Goal: Task Accomplishment & Management: Manage account settings

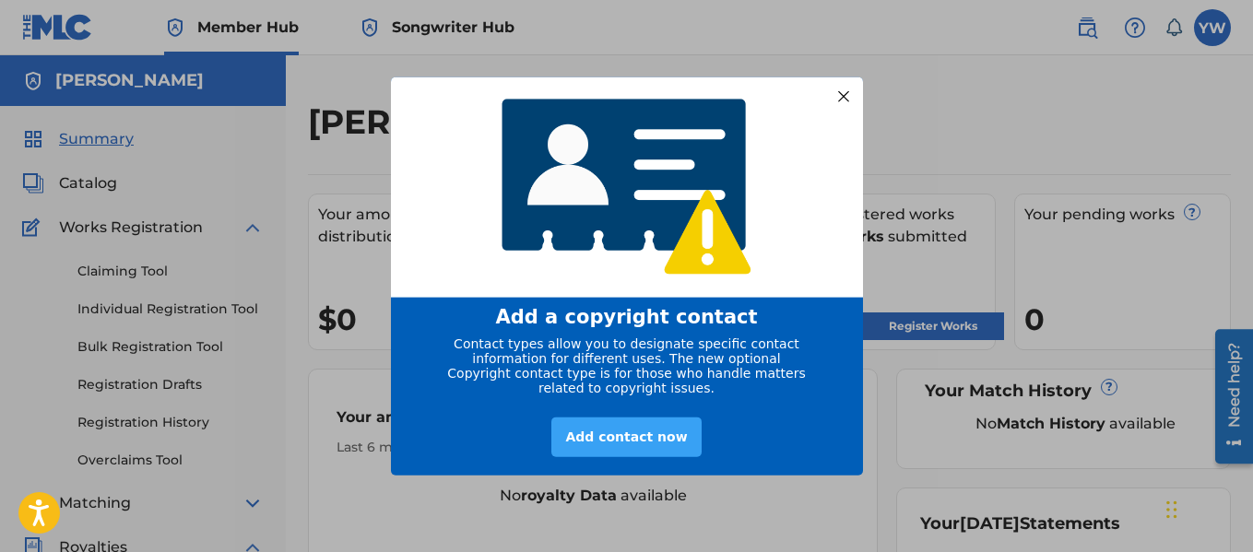
click at [617, 446] on div "Add contact now" at bounding box center [625, 438] width 149 height 40
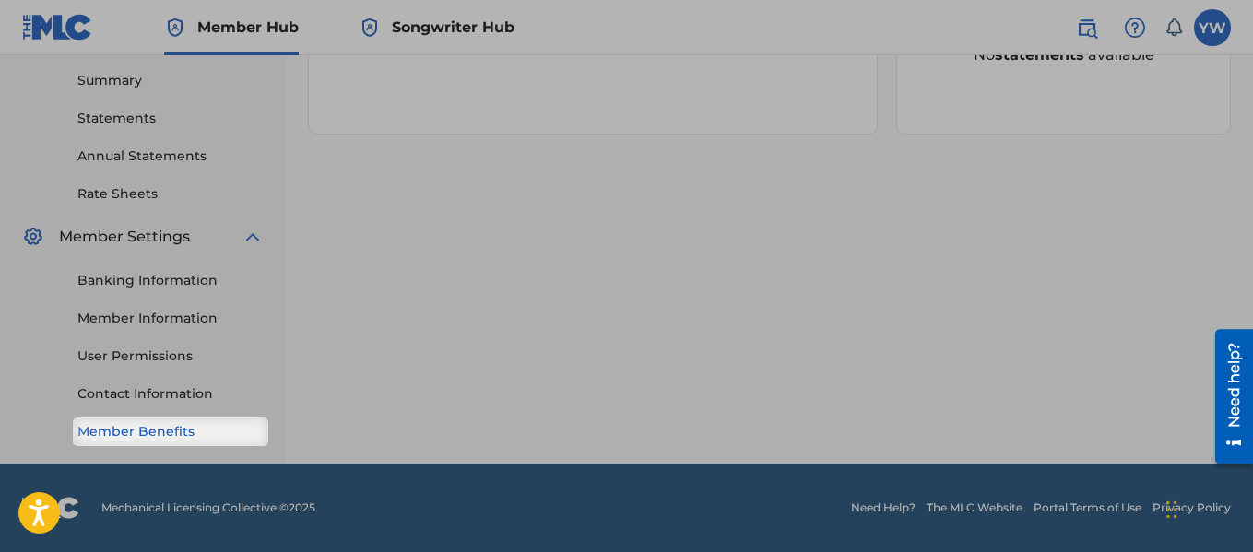
click at [219, 430] on link "Member Benefits" at bounding box center [170, 431] width 186 height 19
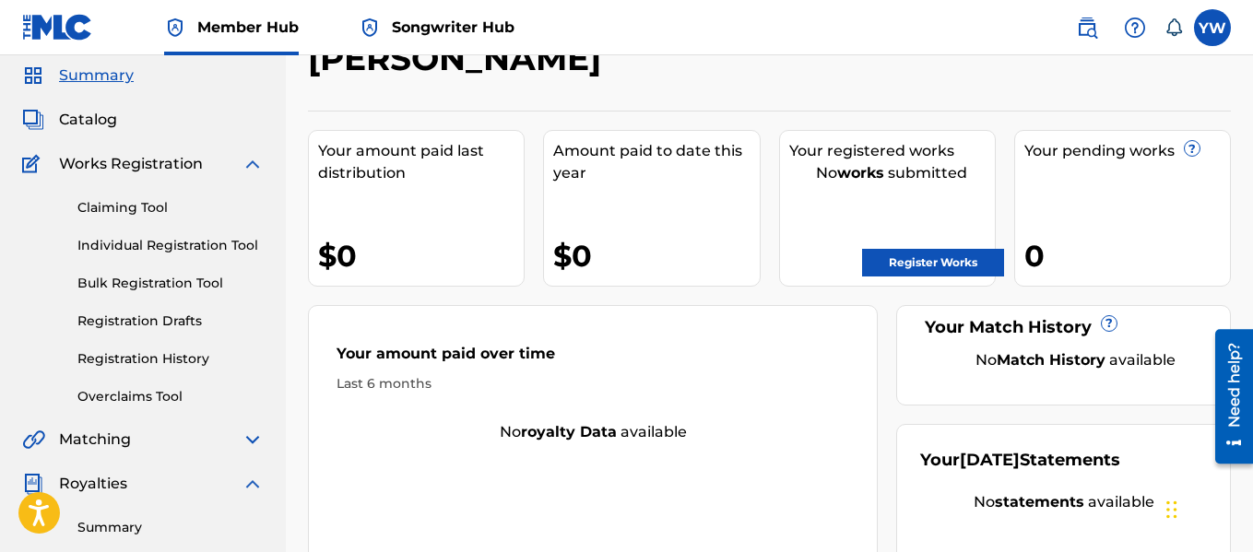
scroll to position [57, 0]
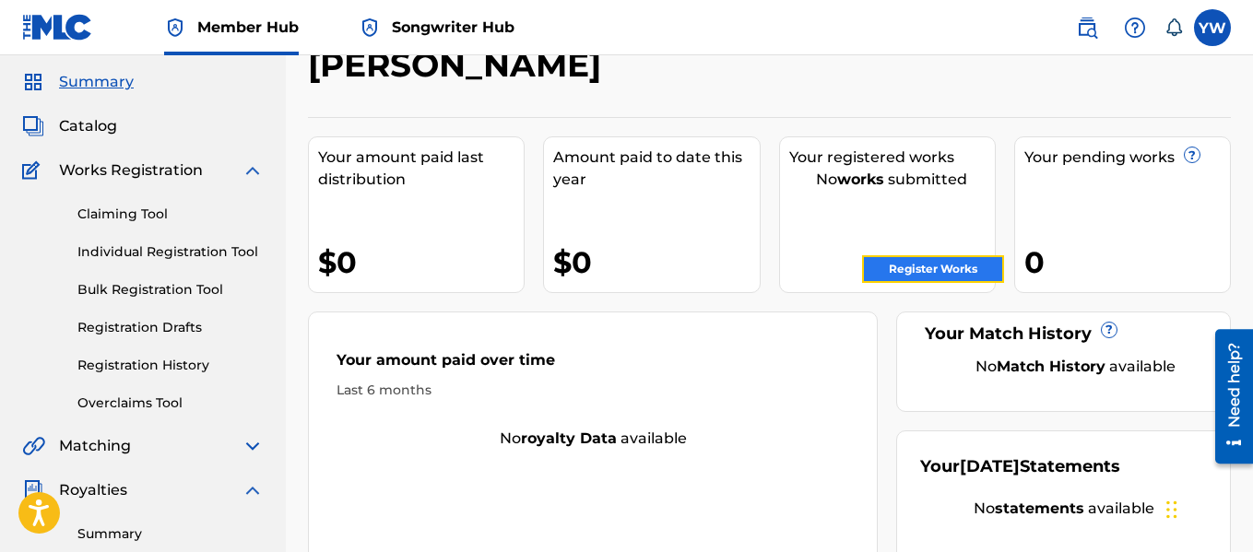
click at [948, 267] on link "Register Works" at bounding box center [933, 269] width 142 height 28
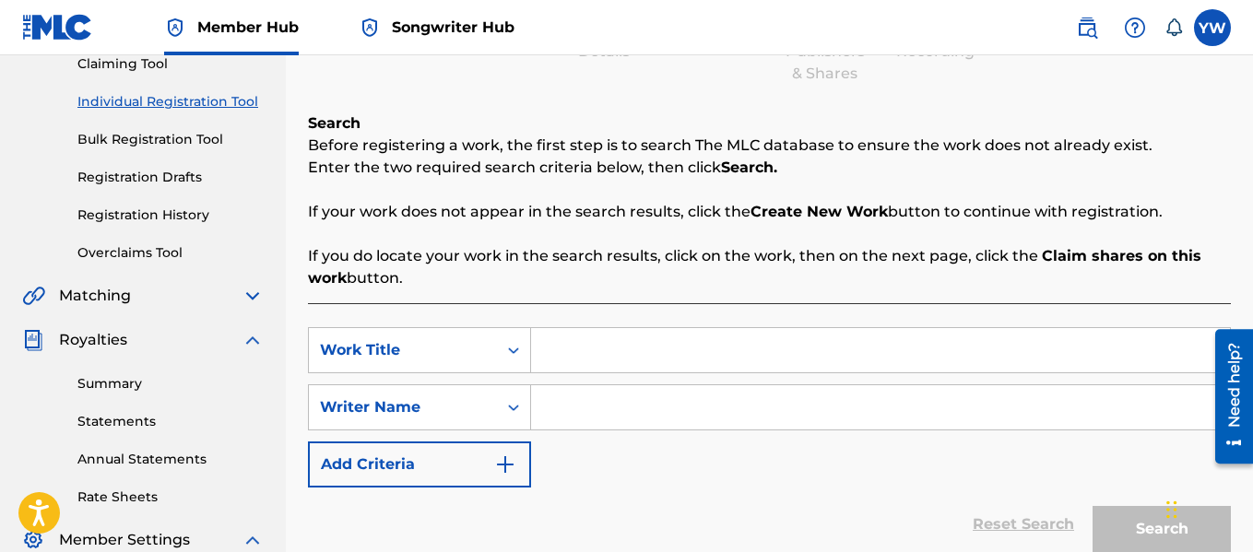
scroll to position [213, 0]
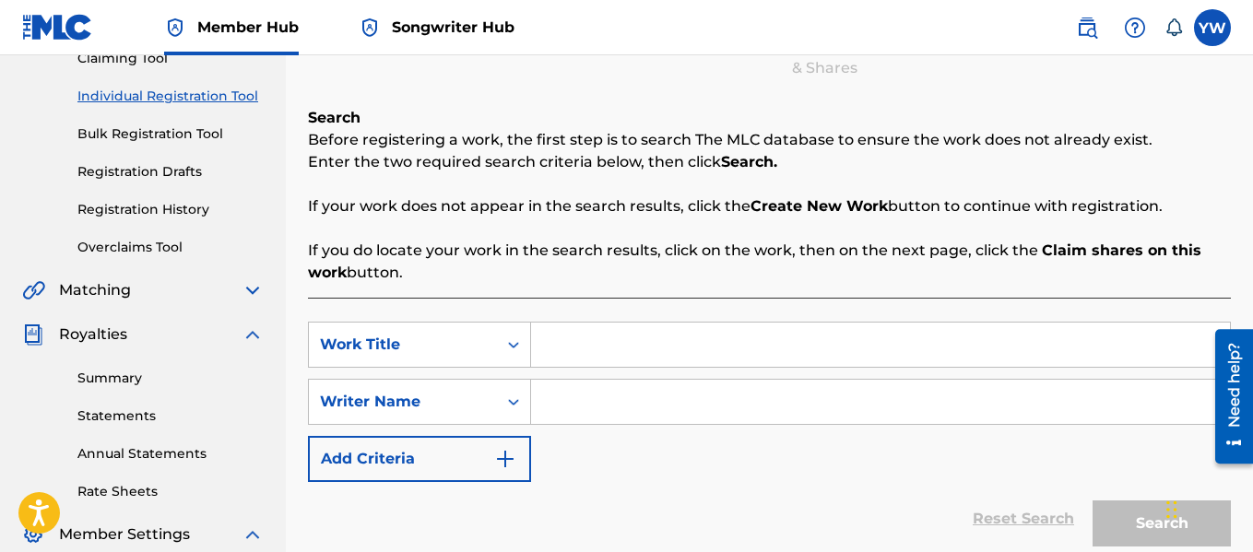
click at [634, 345] on input "Search Form" at bounding box center [880, 345] width 699 height 44
type input "its alright"
click at [638, 395] on input "Search Form" at bounding box center [880, 402] width 699 height 44
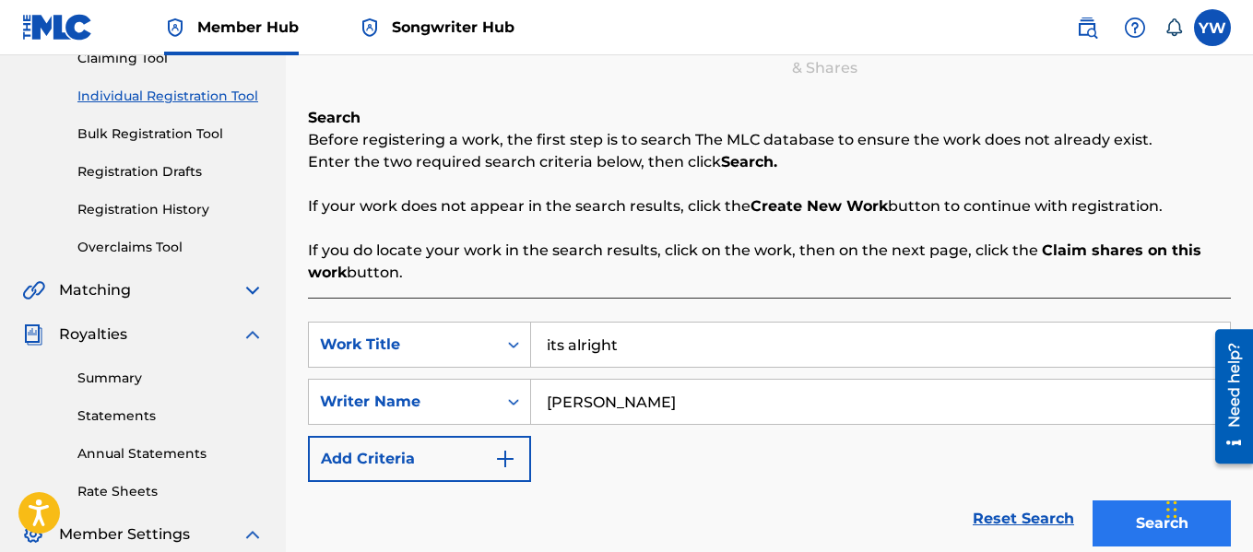
type input "[PERSON_NAME]"
click at [1141, 522] on button "Search" at bounding box center [1162, 524] width 138 height 46
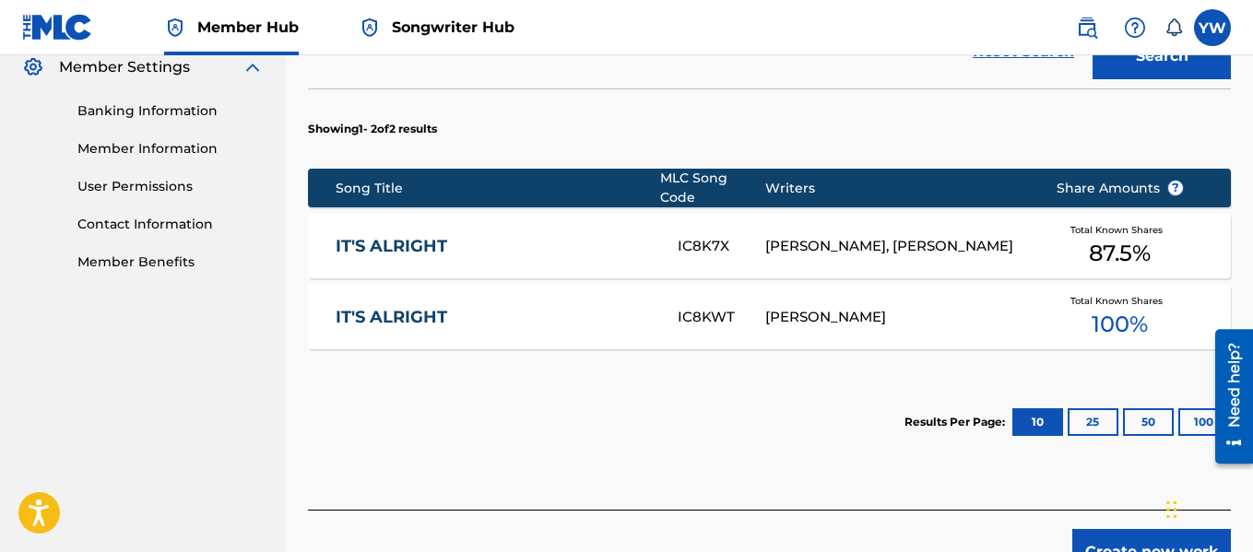
scroll to position [683, 0]
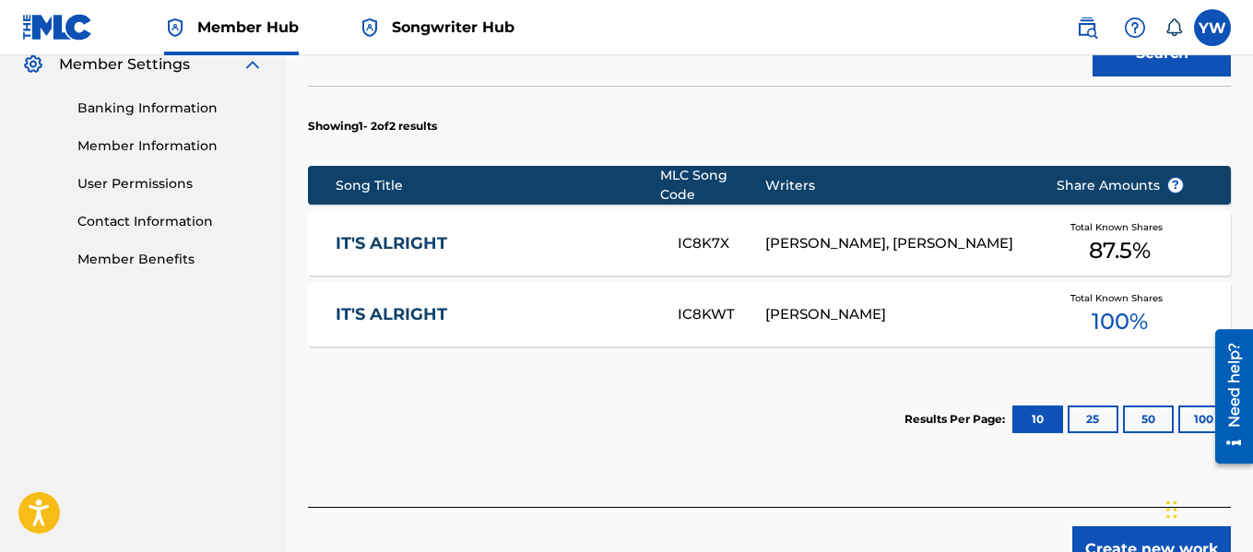
click at [1137, 310] on span "100 %" at bounding box center [1120, 321] width 56 height 33
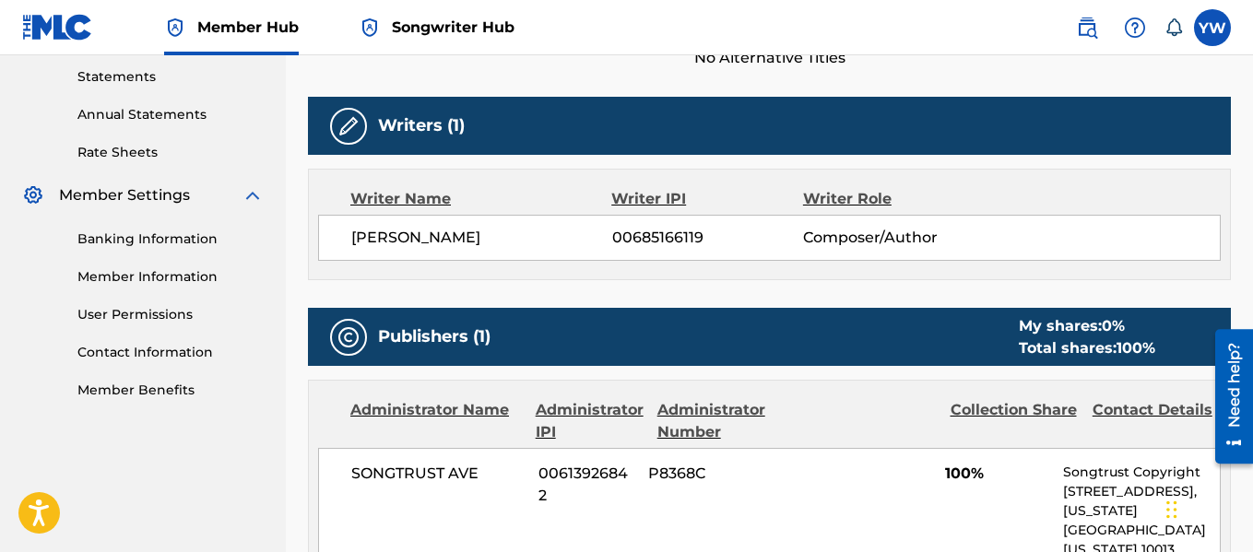
scroll to position [556, 0]
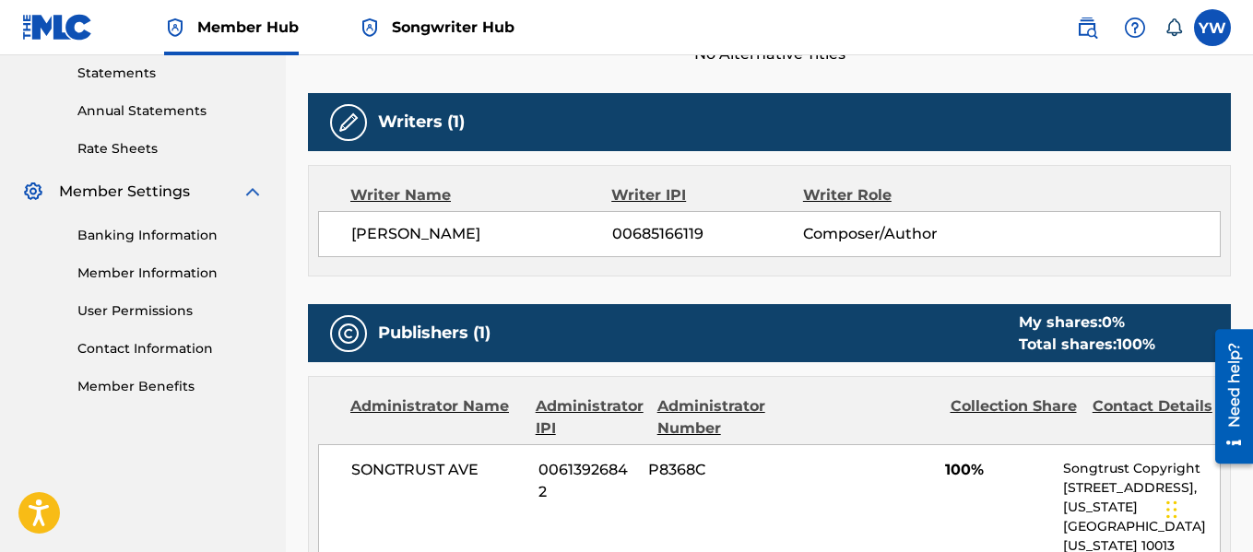
click at [347, 132] on img at bounding box center [348, 123] width 22 height 22
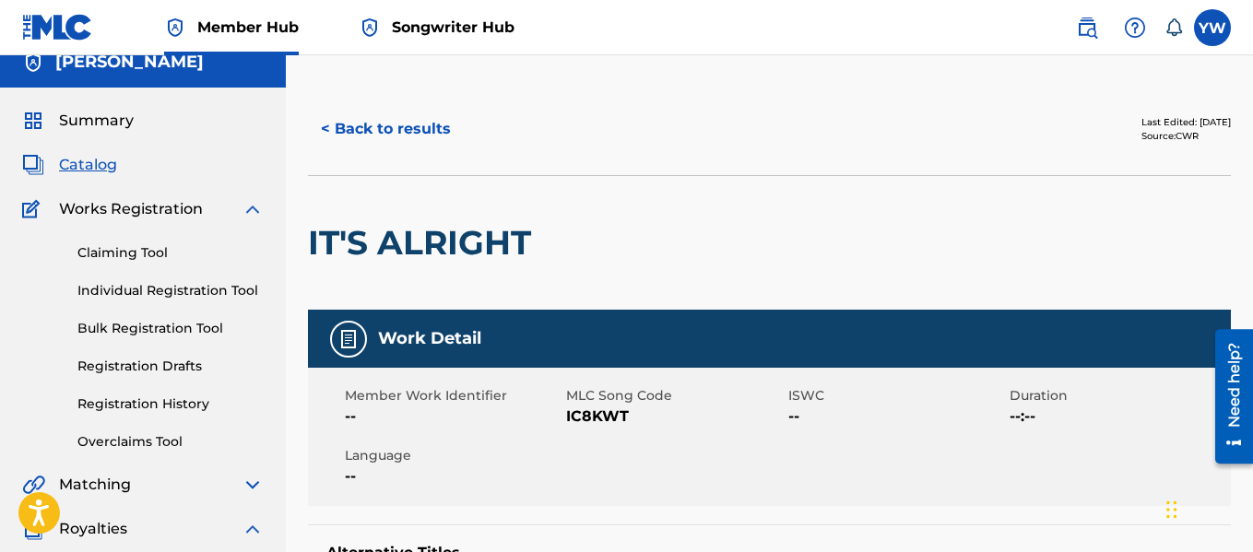
scroll to position [11, 0]
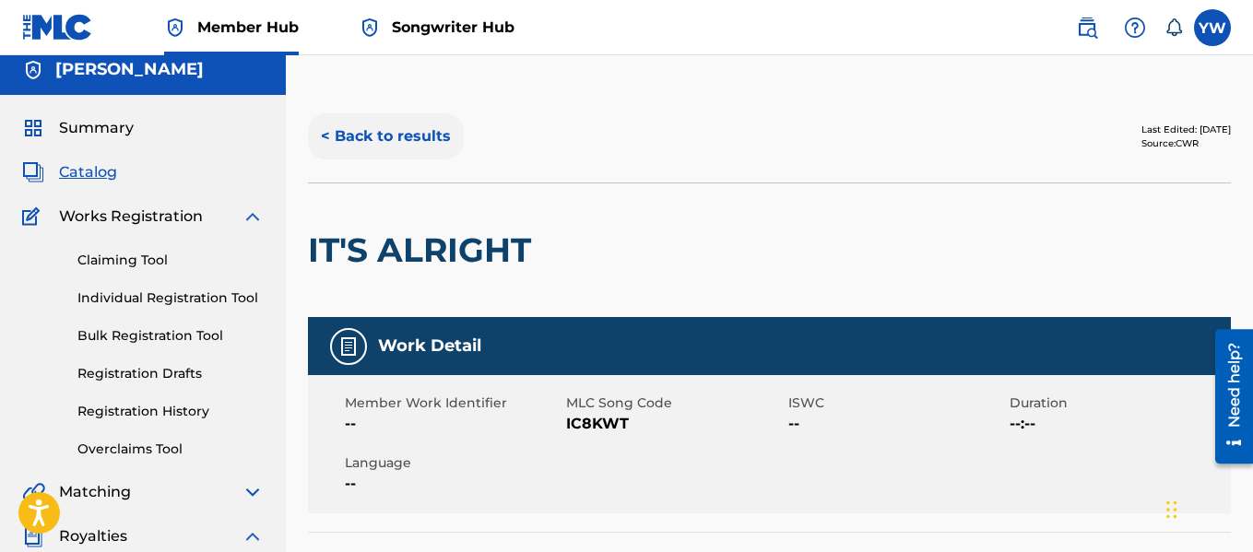
click at [350, 140] on button "< Back to results" at bounding box center [386, 136] width 156 height 46
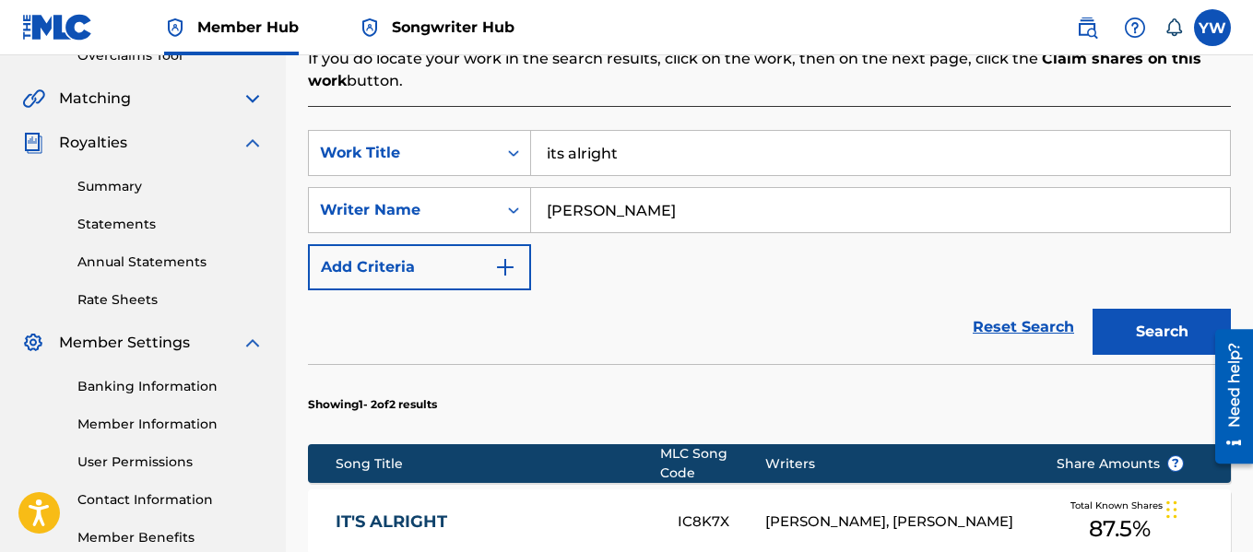
scroll to position [293, 0]
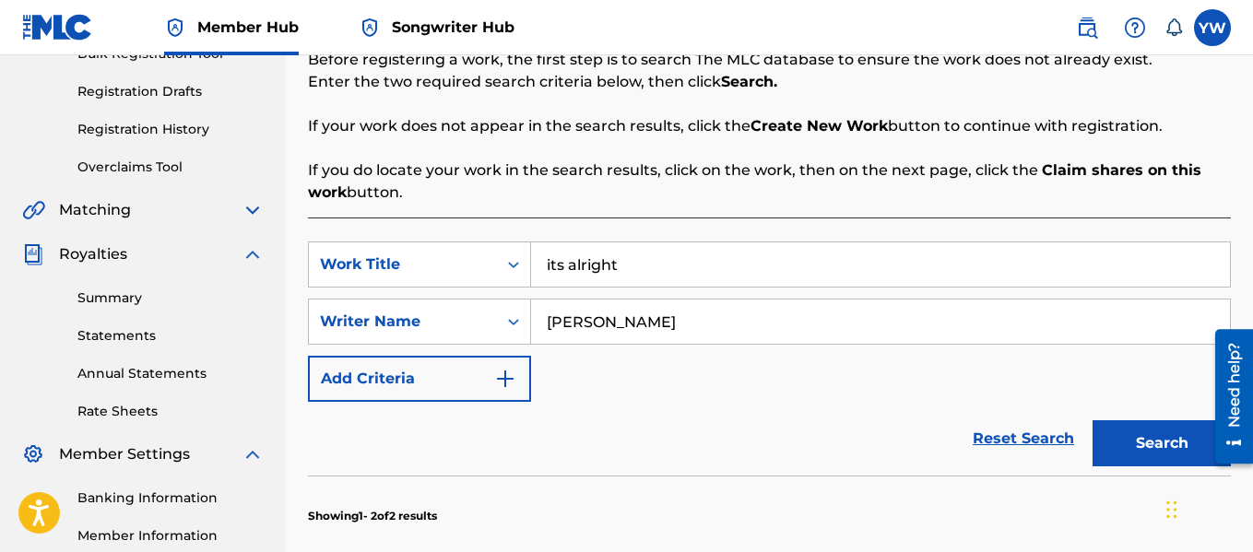
click at [685, 317] on input "[PERSON_NAME]" at bounding box center [880, 322] width 699 height 44
type input "[PERSON_NAME]"
click at [1161, 434] on button "Search" at bounding box center [1162, 443] width 138 height 46
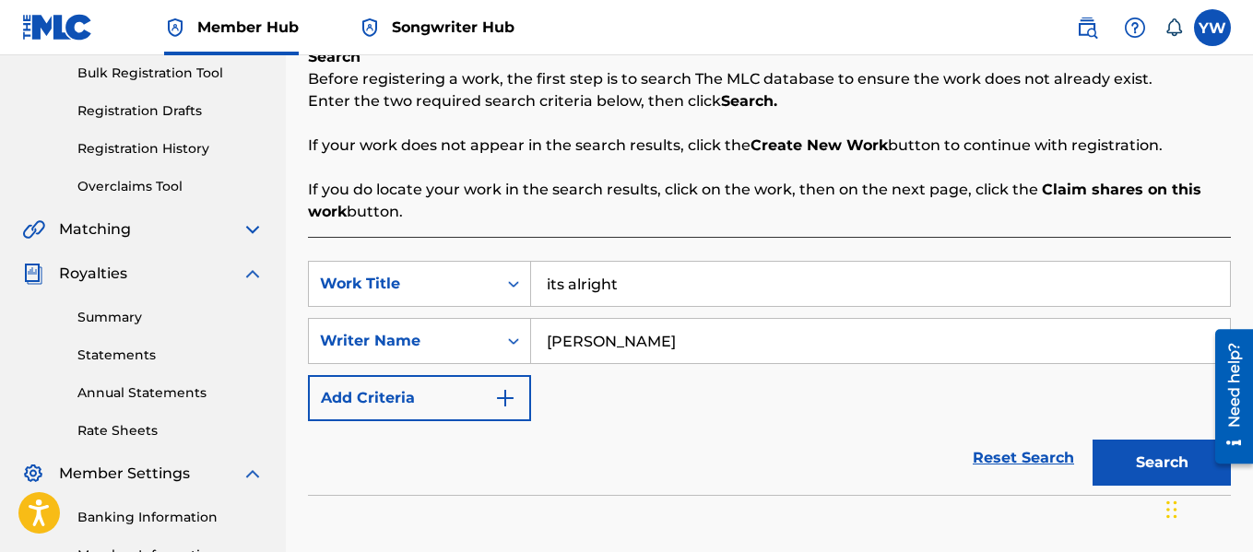
scroll to position [277, 0]
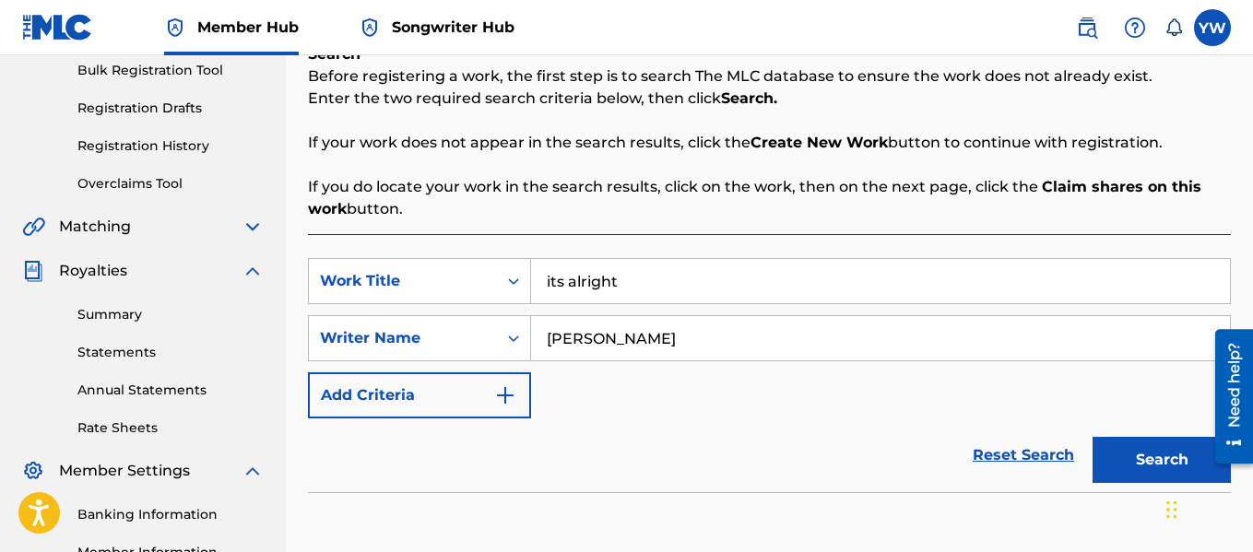
click at [672, 278] on input "its alright" at bounding box center [880, 281] width 699 height 44
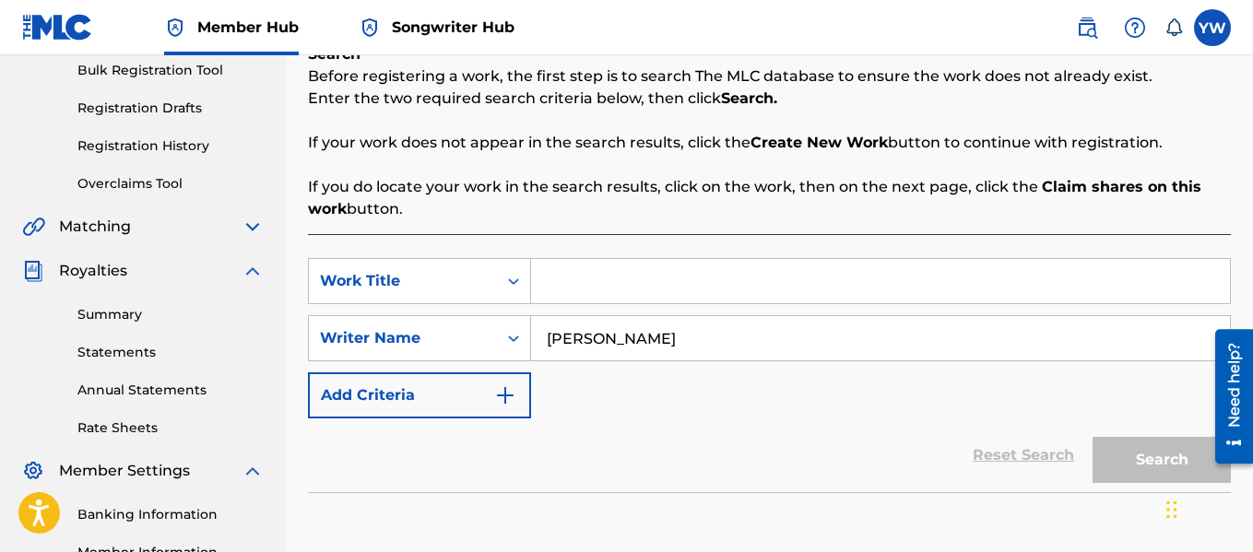
click at [725, 286] on input "Search Form" at bounding box center [880, 281] width 699 height 44
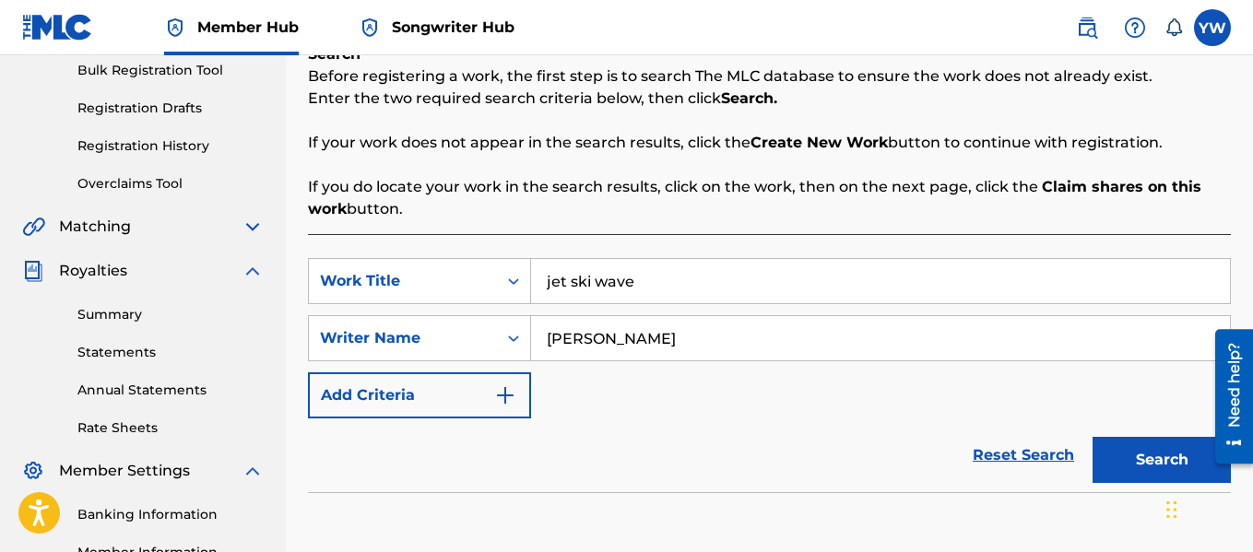
type input "jet ski wave"
click at [1093, 437] on button "Search" at bounding box center [1162, 460] width 138 height 46
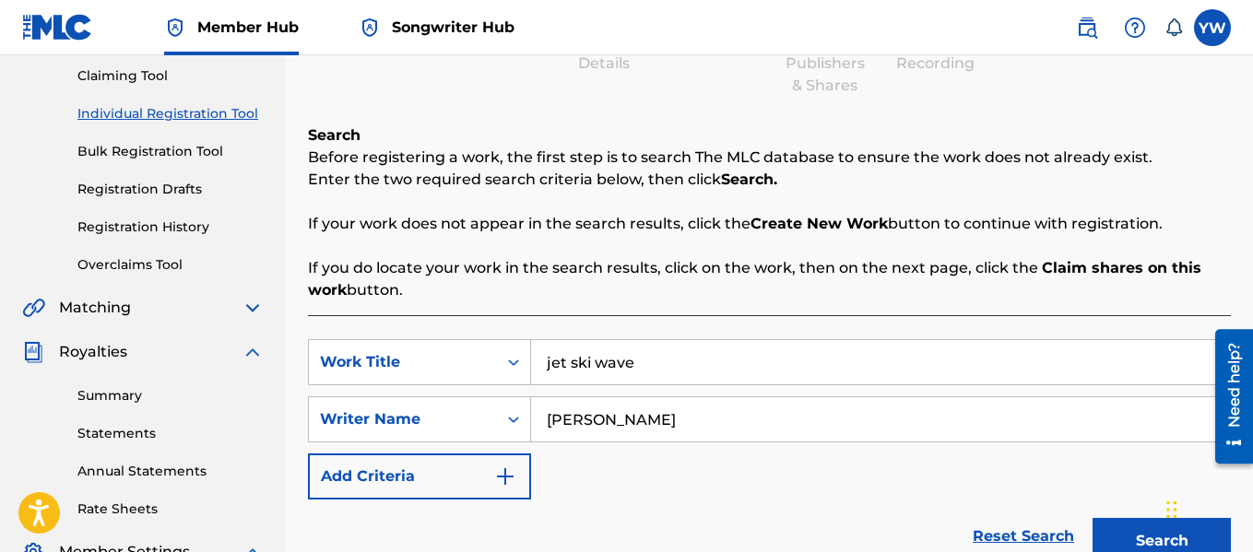
scroll to position [193, 0]
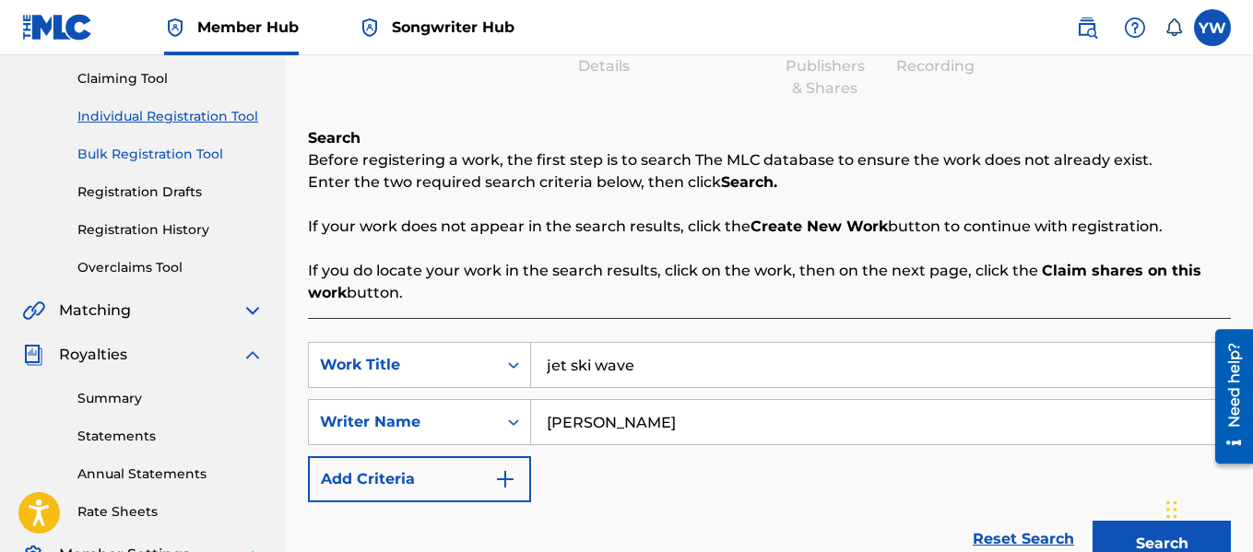
click at [180, 147] on link "Bulk Registration Tool" at bounding box center [170, 154] width 186 height 19
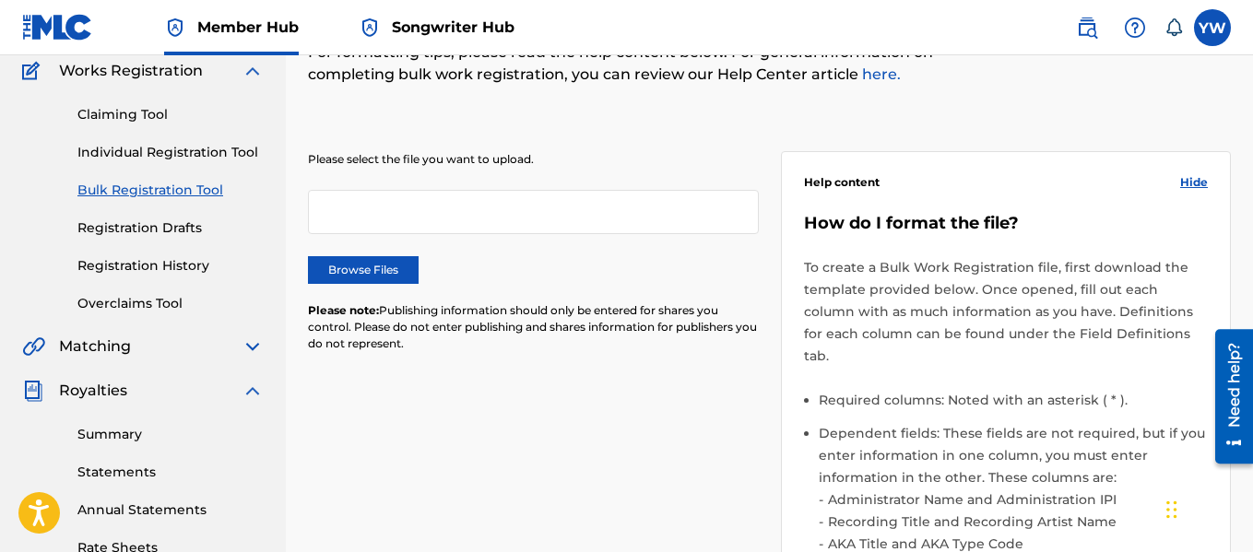
scroll to position [163, 0]
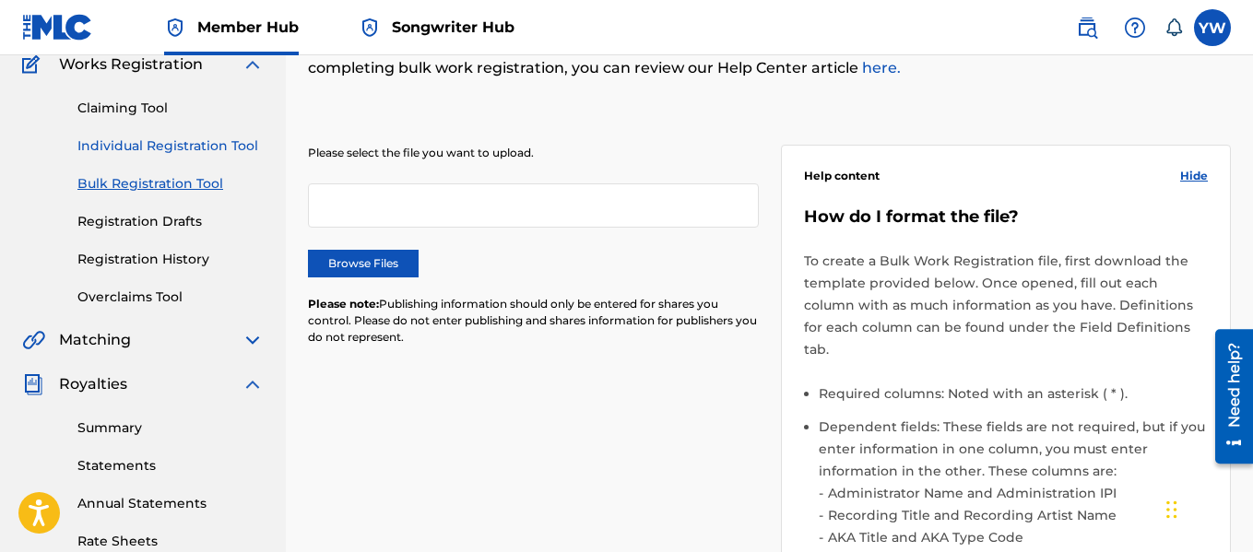
click at [205, 148] on link "Individual Registration Tool" at bounding box center [170, 145] width 186 height 19
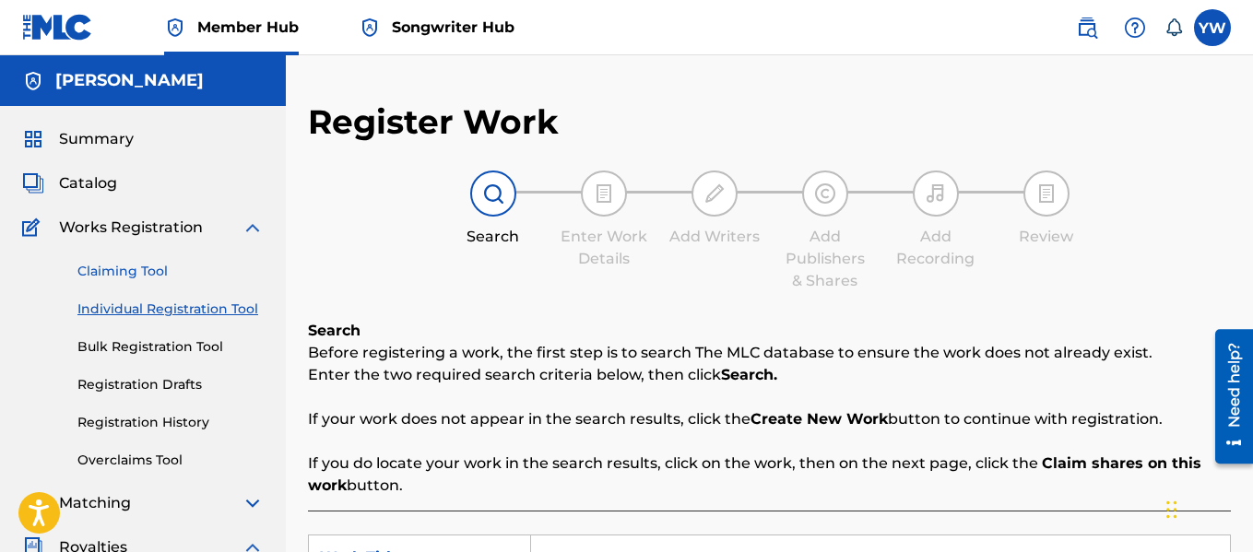
click at [136, 274] on link "Claiming Tool" at bounding box center [170, 271] width 186 height 19
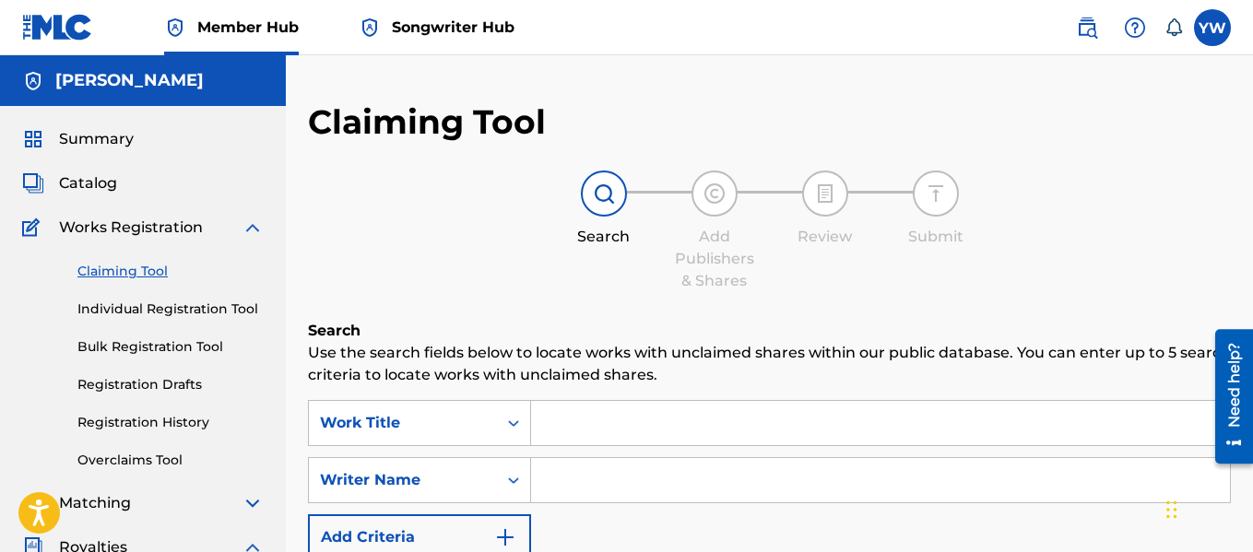
click at [611, 432] on input "Search Form" at bounding box center [880, 423] width 699 height 44
type input "jet ski wave"
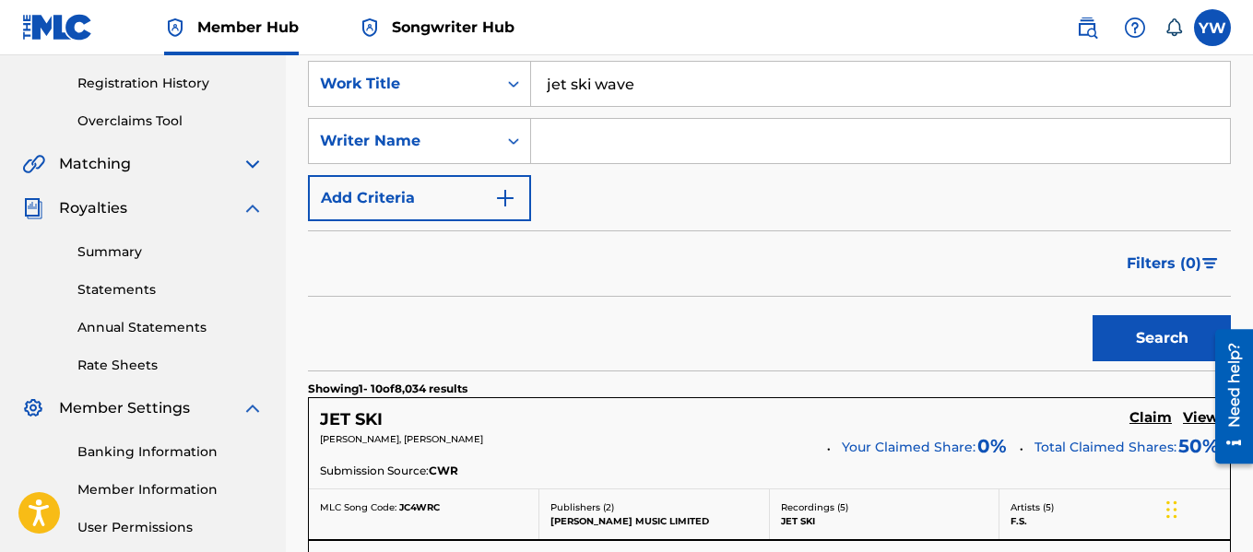
scroll to position [196, 0]
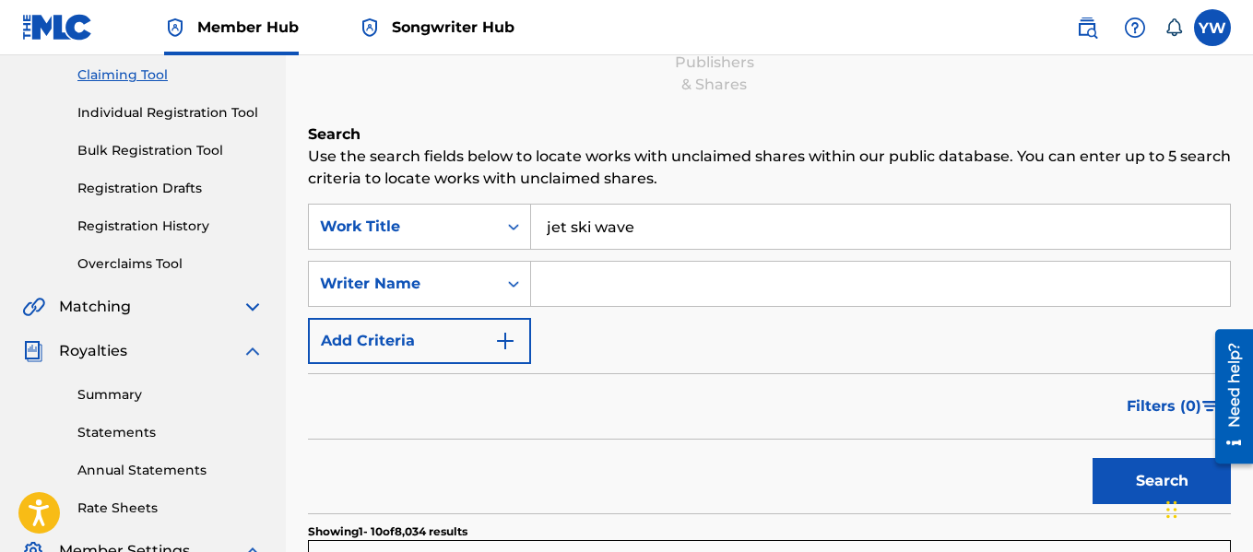
click at [660, 284] on input "Search Form" at bounding box center [880, 284] width 699 height 44
click at [1093, 458] on button "Search" at bounding box center [1162, 481] width 138 height 46
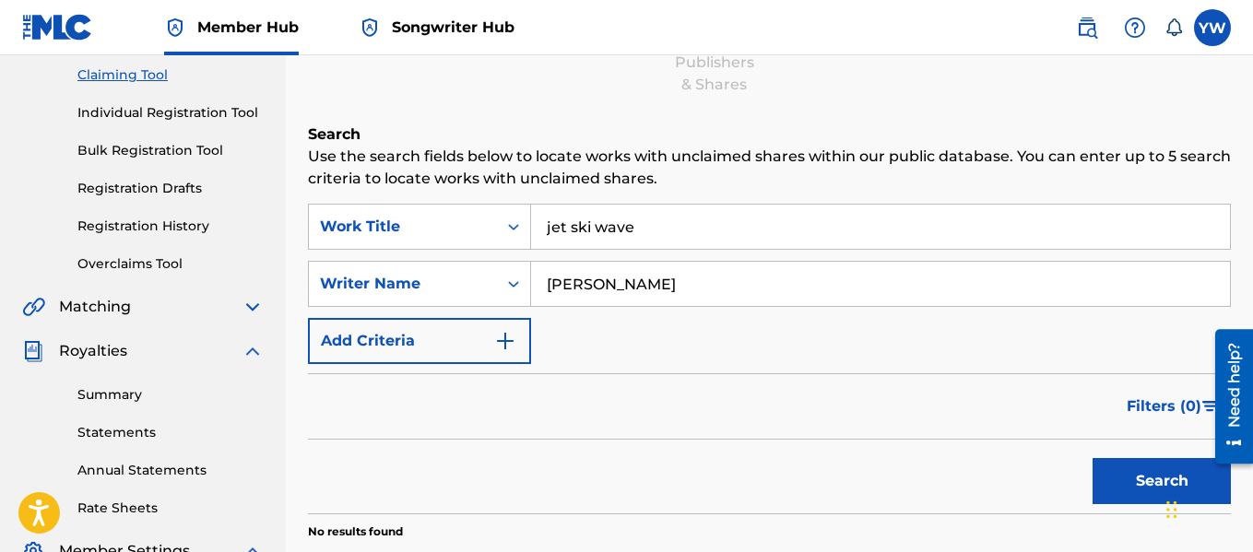
click at [832, 290] on input "[PERSON_NAME]" at bounding box center [880, 284] width 699 height 44
type input "[PERSON_NAME]"
click at [1093, 458] on button "Search" at bounding box center [1162, 481] width 138 height 46
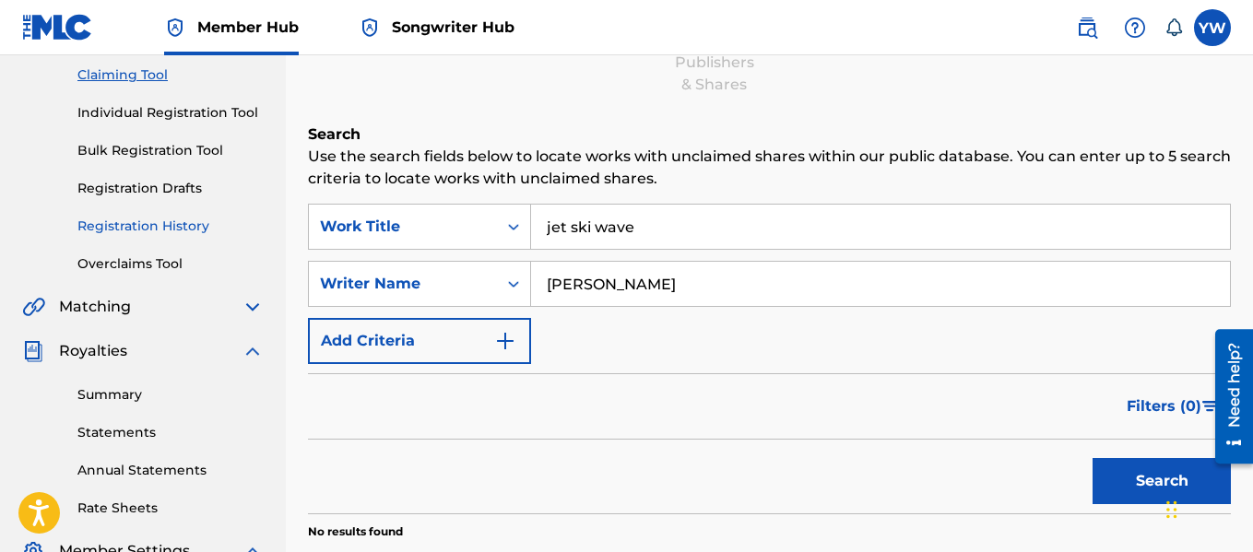
click at [201, 224] on link "Registration History" at bounding box center [170, 226] width 186 height 19
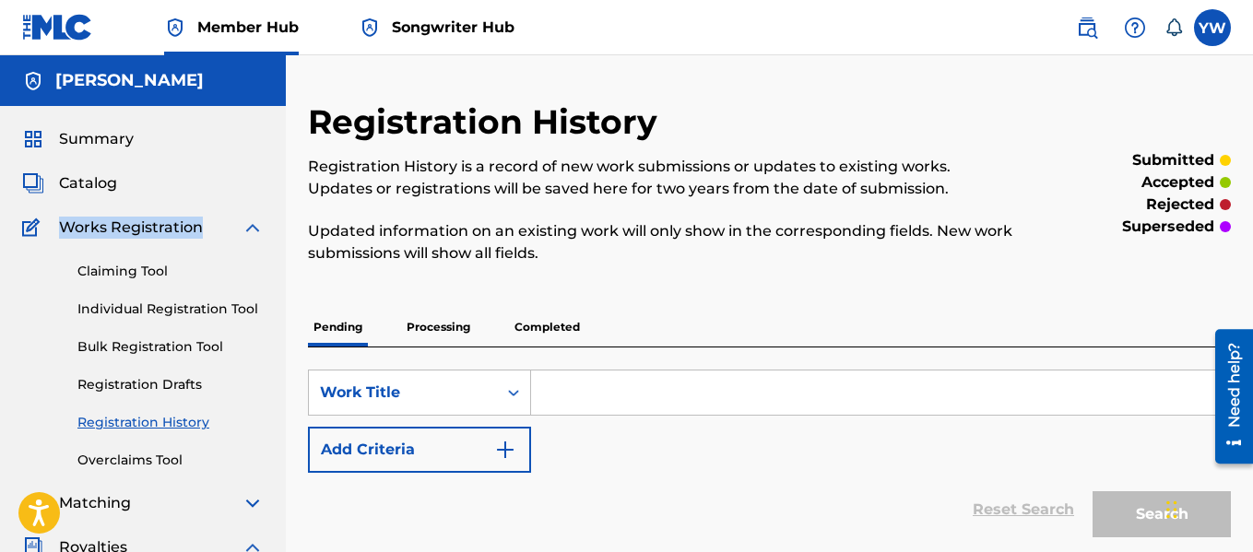
click at [201, 224] on span "Works Registration" at bounding box center [131, 228] width 144 height 22
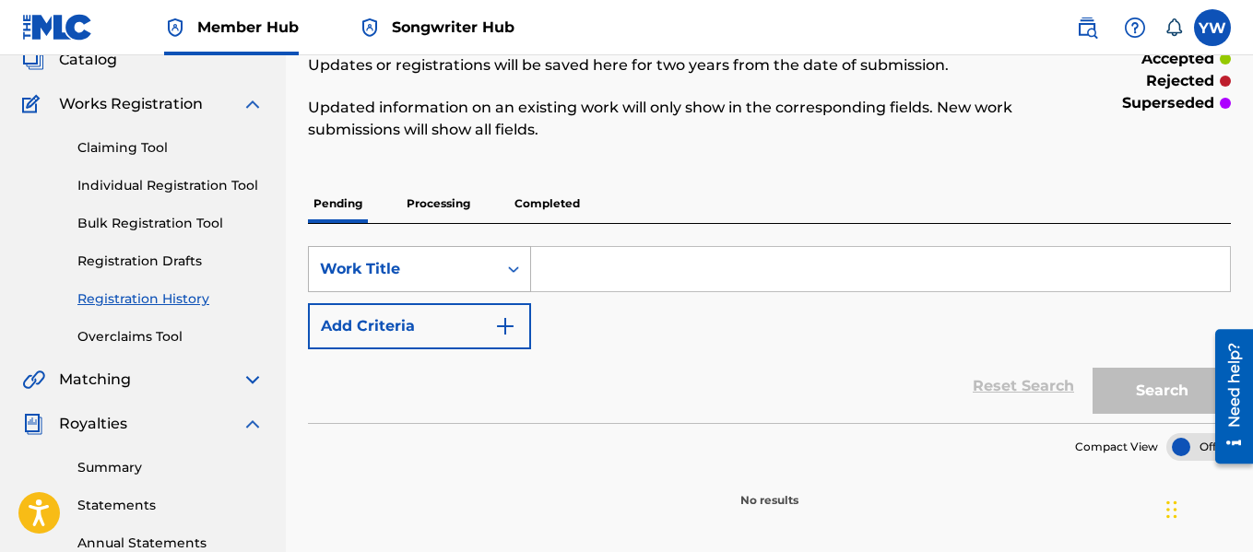
click at [498, 292] on div "Work Title" at bounding box center [419, 269] width 223 height 46
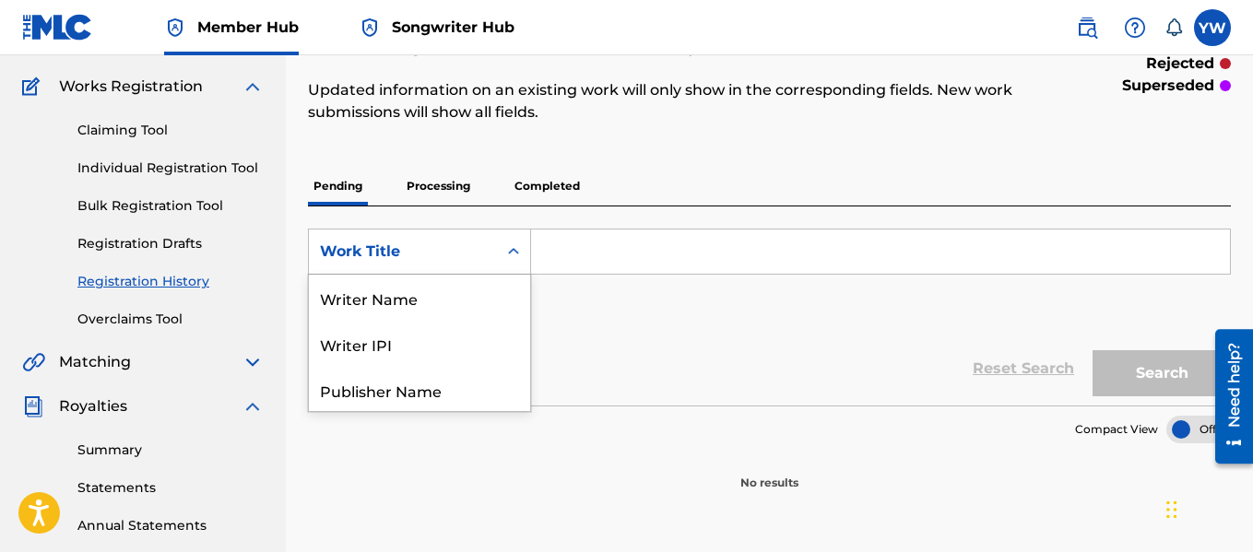
scroll to position [92, 0]
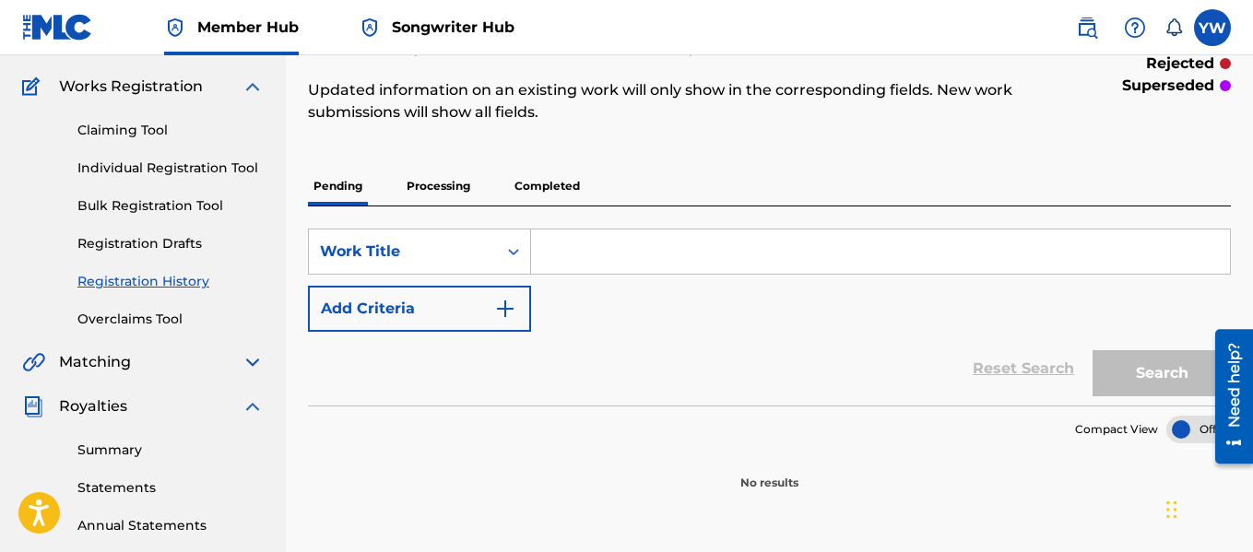
click at [620, 251] on input "Search Form" at bounding box center [880, 252] width 699 height 44
type input "P-[PERSON_NAME]"
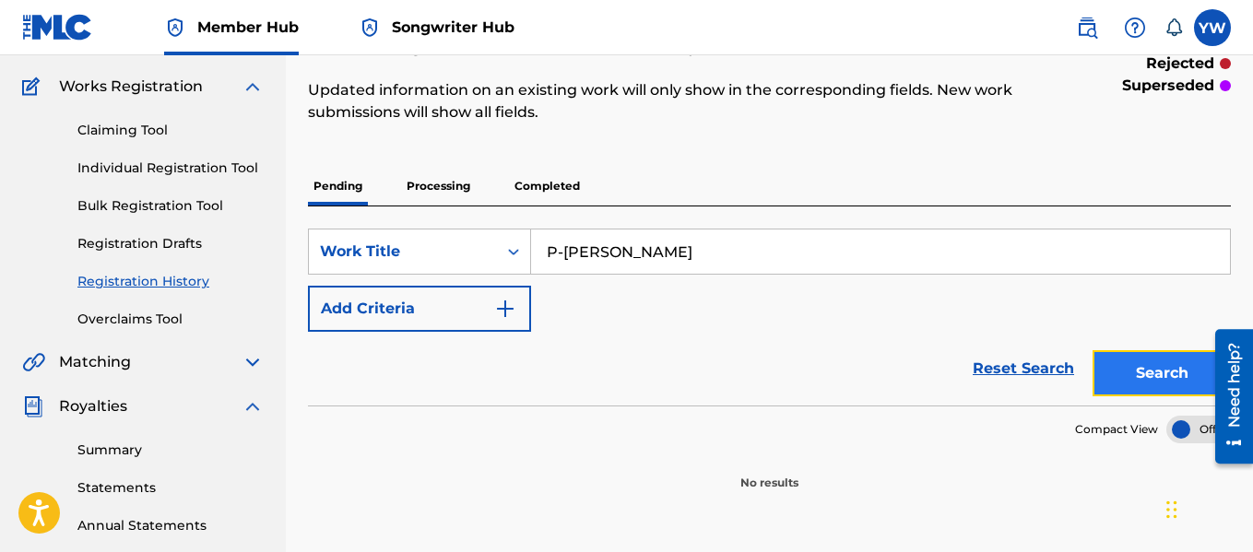
click at [1130, 373] on button "Search" at bounding box center [1162, 373] width 138 height 46
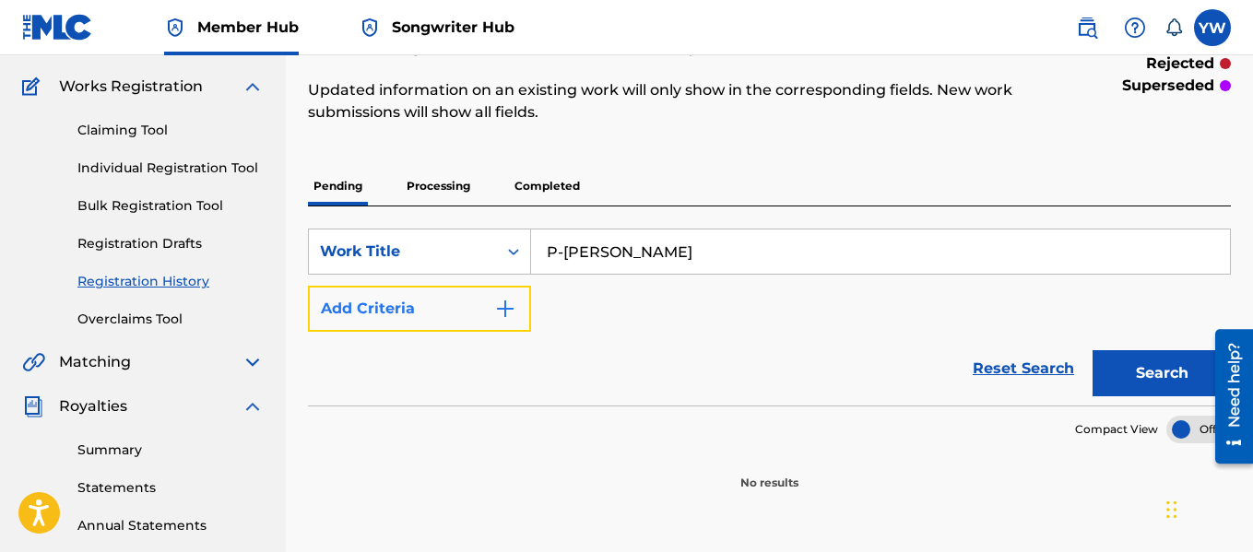
click at [506, 313] on img "Search Form" at bounding box center [505, 309] width 22 height 22
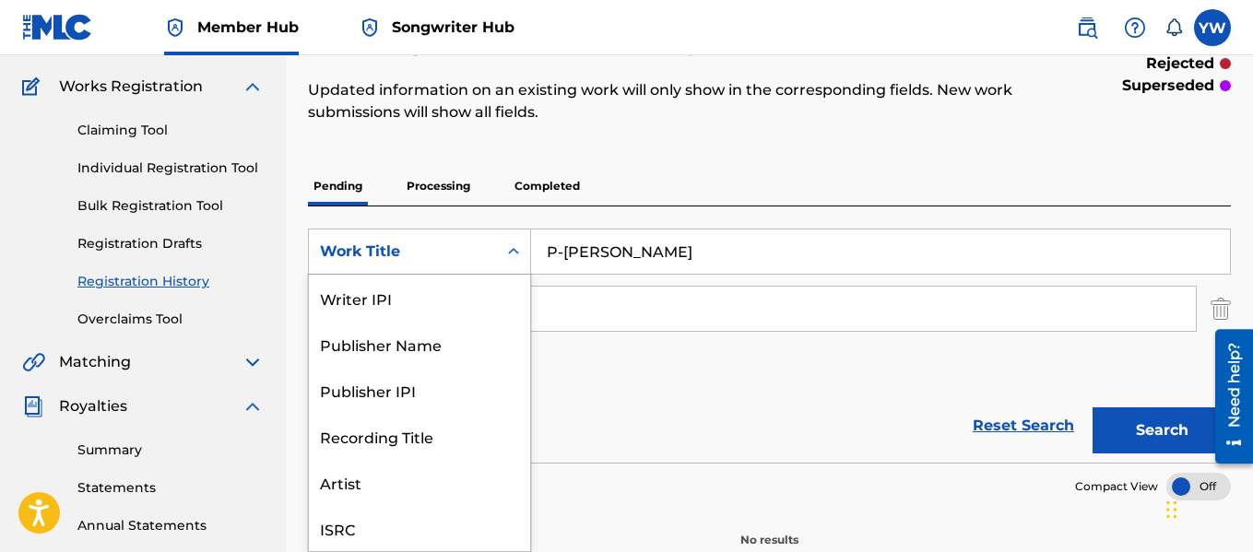
click at [513, 242] on div "Search Form" at bounding box center [513, 251] width 33 height 33
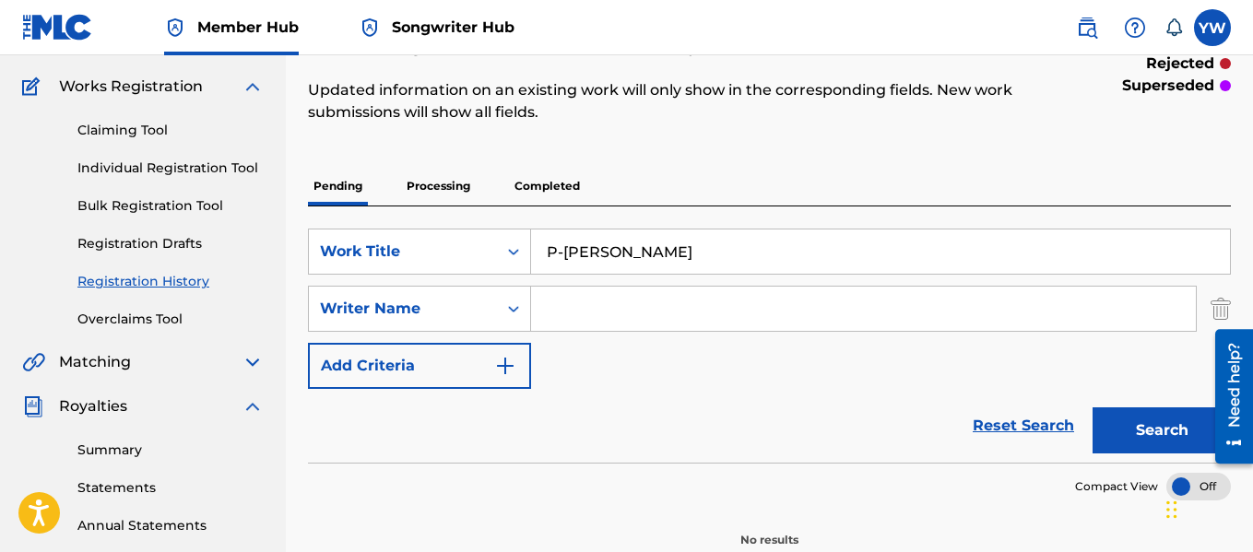
drag, startPoint x: 513, startPoint y: 242, endPoint x: 517, endPoint y: 273, distance: 31.7
click at [517, 273] on div "Search Form" at bounding box center [513, 252] width 33 height 44
click at [513, 262] on div "Search Form" at bounding box center [513, 251] width 33 height 33
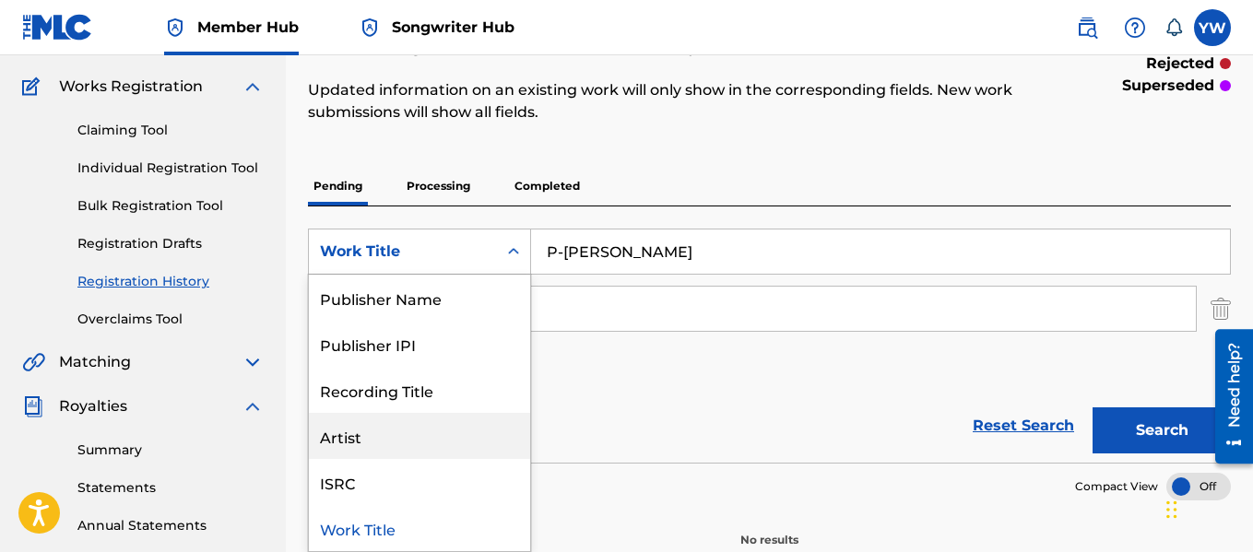
click at [456, 430] on div "Artist" at bounding box center [419, 436] width 221 height 46
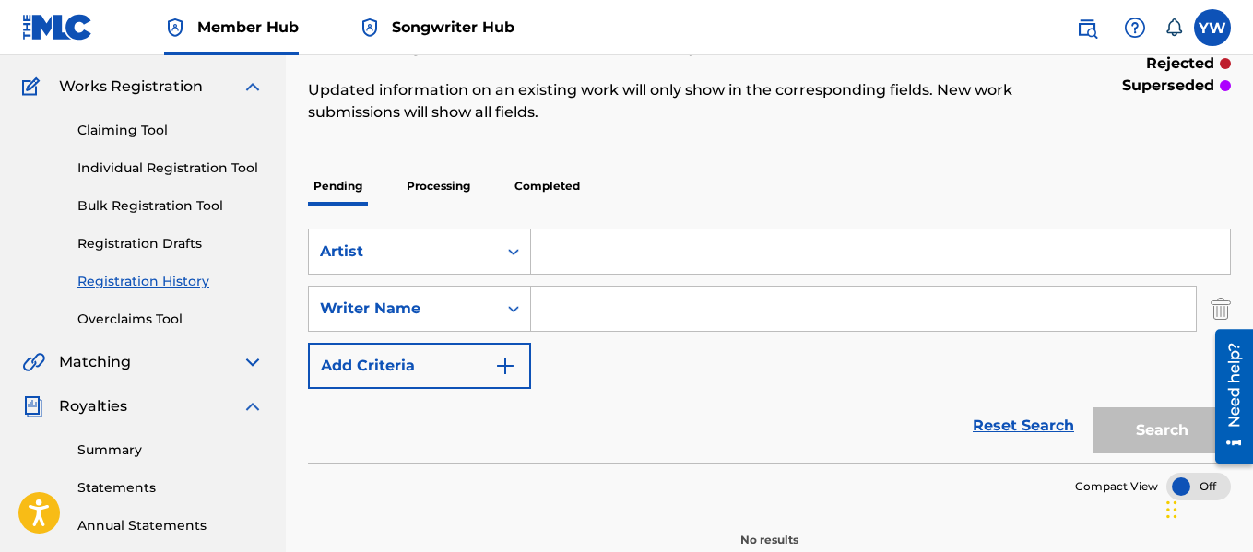
click at [589, 251] on input "Search Form" at bounding box center [880, 252] width 699 height 44
type input "P-[PERSON_NAME]"
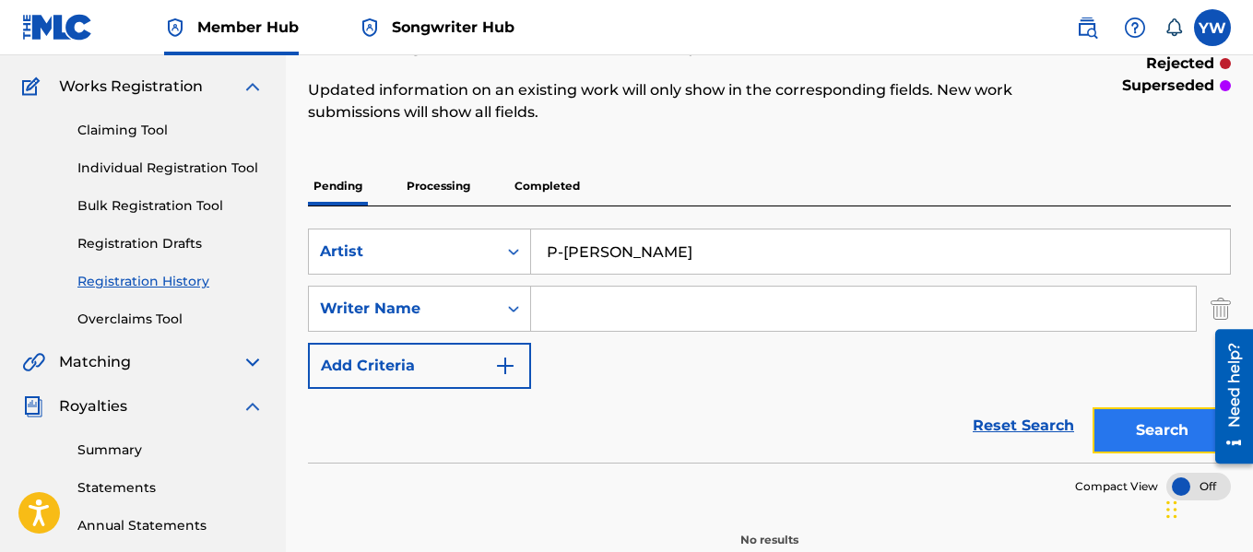
click at [1149, 423] on button "Search" at bounding box center [1162, 431] width 138 height 46
click at [1130, 420] on button "Search" at bounding box center [1162, 431] width 138 height 46
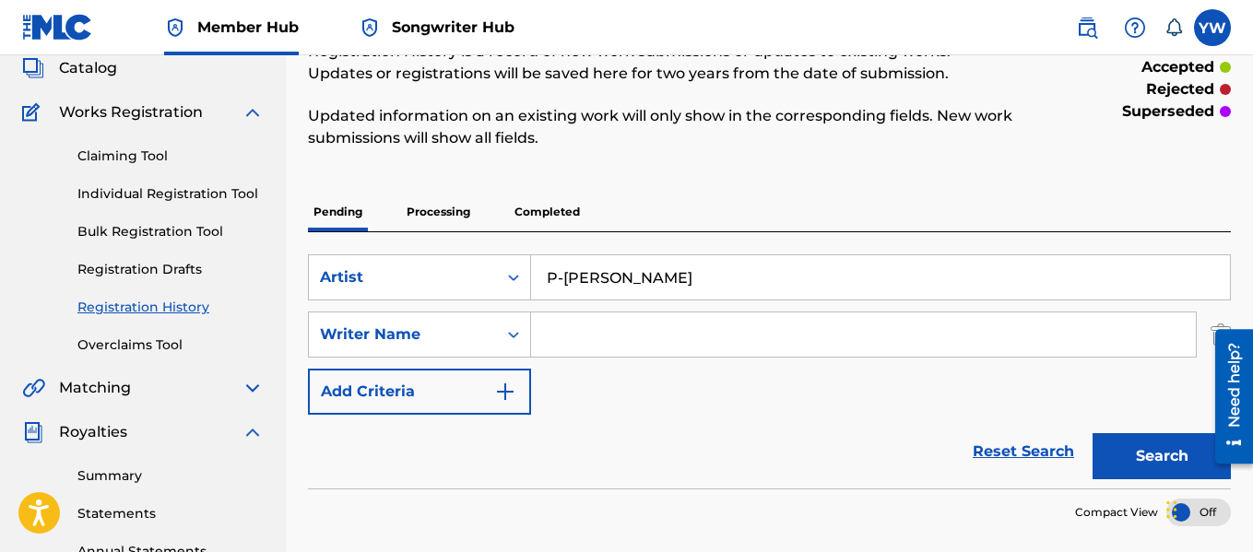
scroll to position [19, 0]
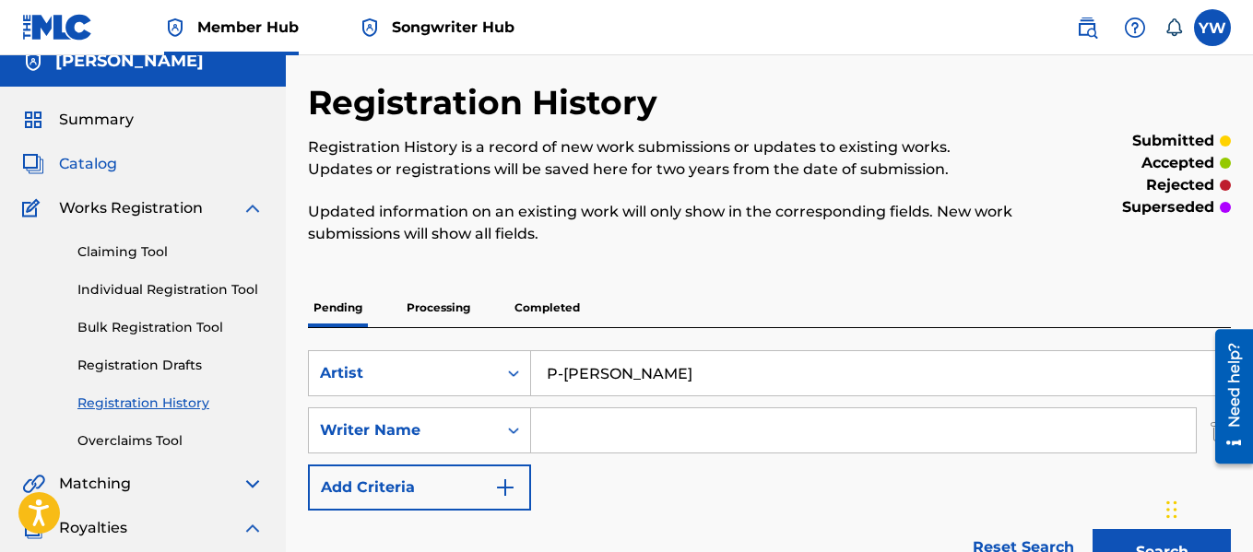
click at [102, 163] on span "Catalog" at bounding box center [88, 164] width 58 height 22
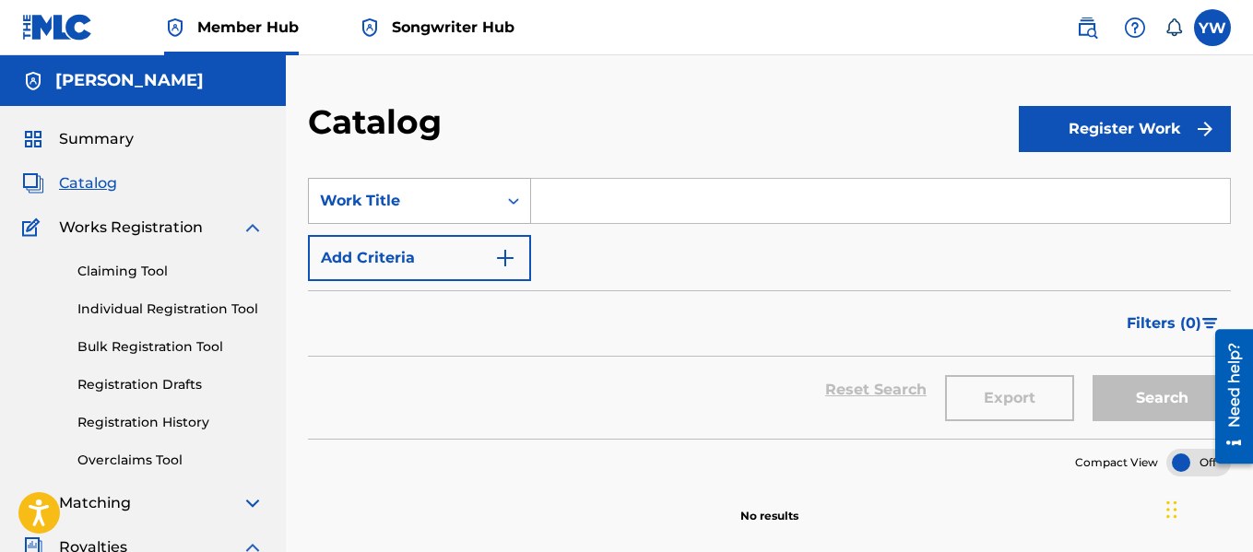
click at [492, 192] on div "Work Title" at bounding box center [403, 201] width 188 height 35
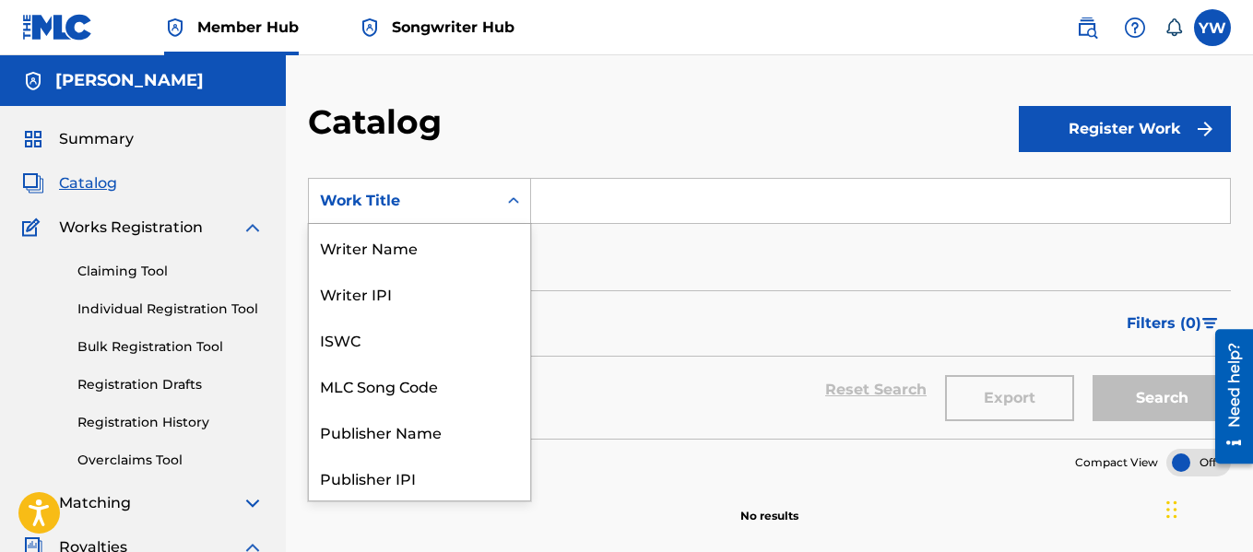
scroll to position [277, 0]
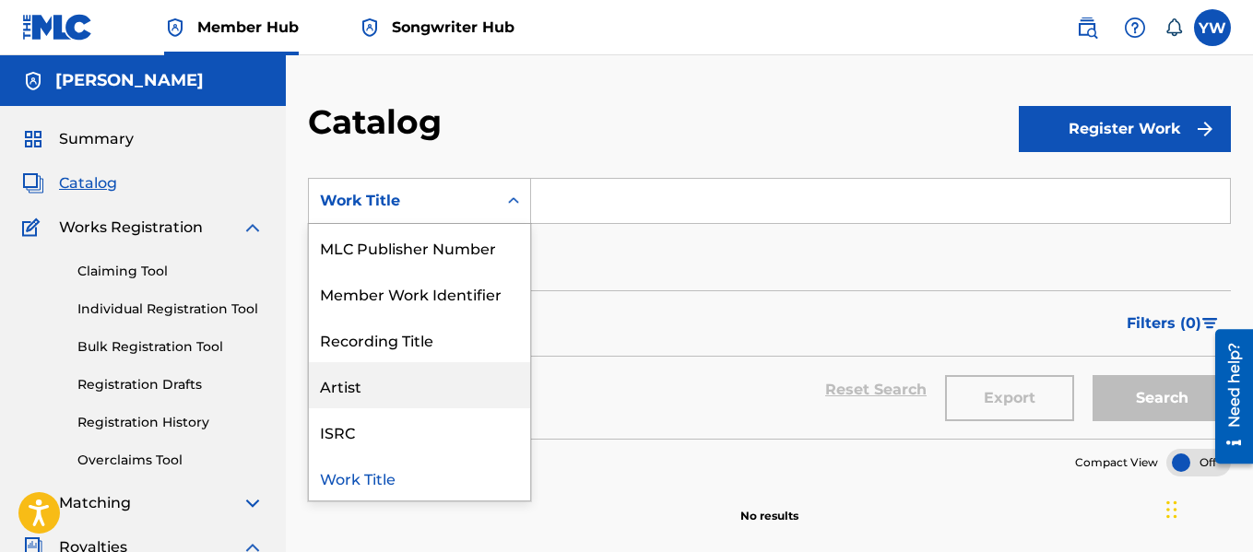
click at [427, 387] on div "Artist" at bounding box center [419, 385] width 221 height 46
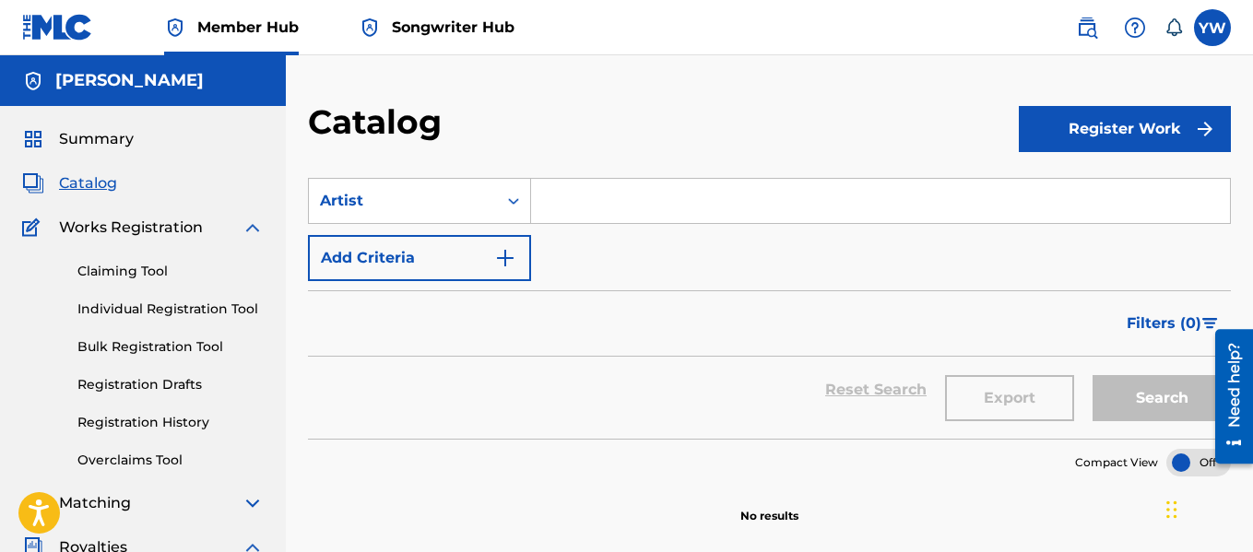
click at [627, 201] on input "Search Form" at bounding box center [880, 201] width 699 height 44
type input "P-[PERSON_NAME]"
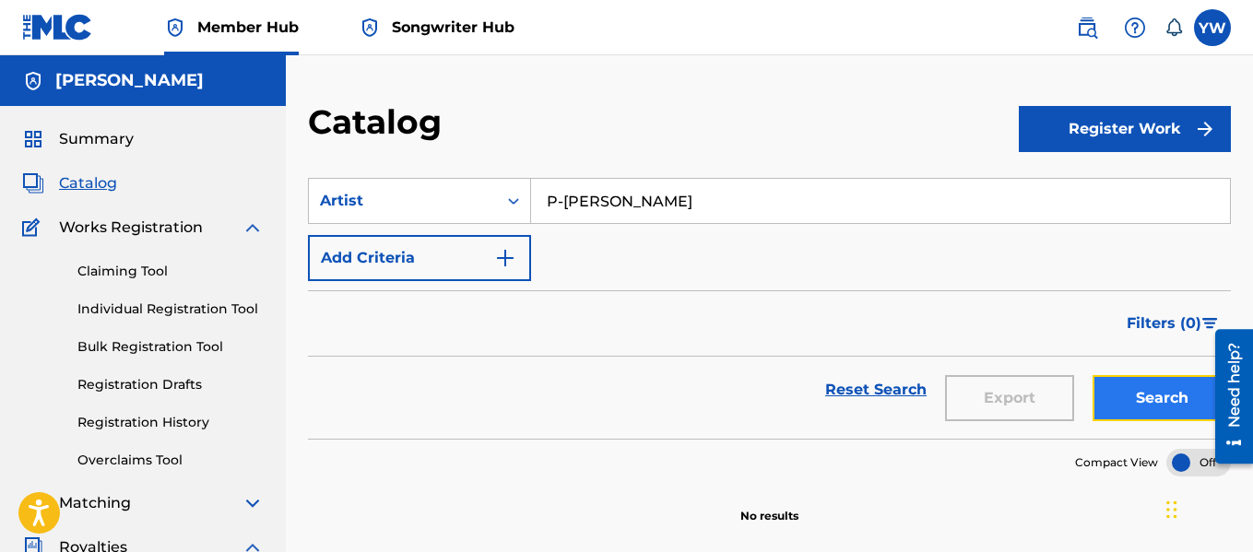
click at [1141, 385] on button "Search" at bounding box center [1162, 398] width 138 height 46
click at [1156, 388] on button "Search" at bounding box center [1162, 398] width 138 height 46
drag, startPoint x: 1156, startPoint y: 388, endPoint x: 1259, endPoint y: 166, distance: 244.7
click at [1252, 166] on html "Accessibility Screen-Reader Guide, Feedback, and Issue Reporting | New window 0…" at bounding box center [626, 276] width 1253 height 552
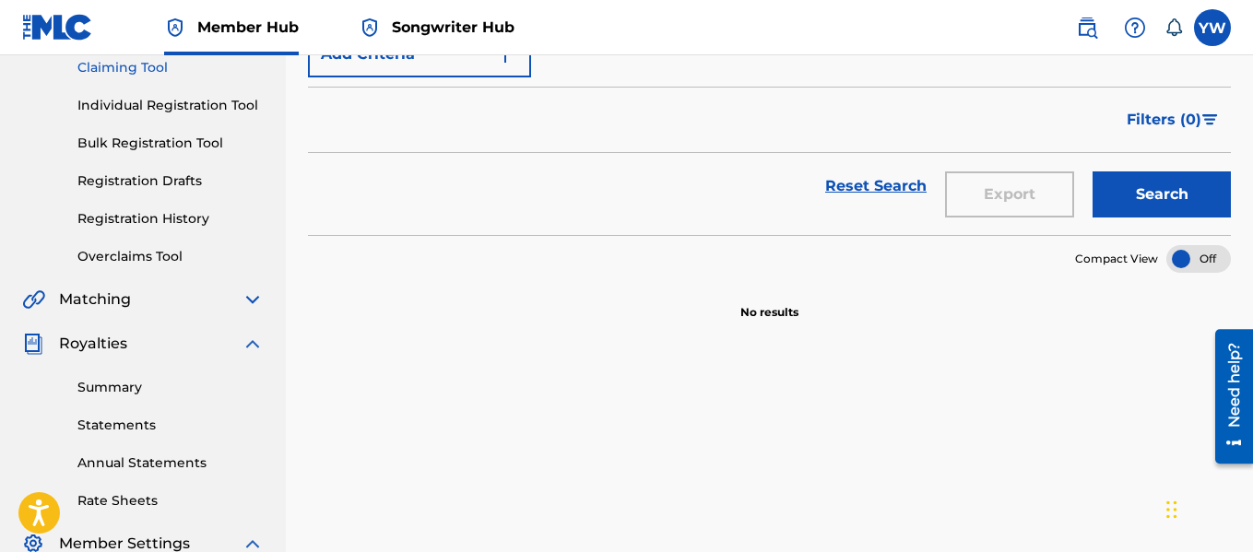
click at [159, 68] on link "Claiming Tool" at bounding box center [170, 67] width 186 height 19
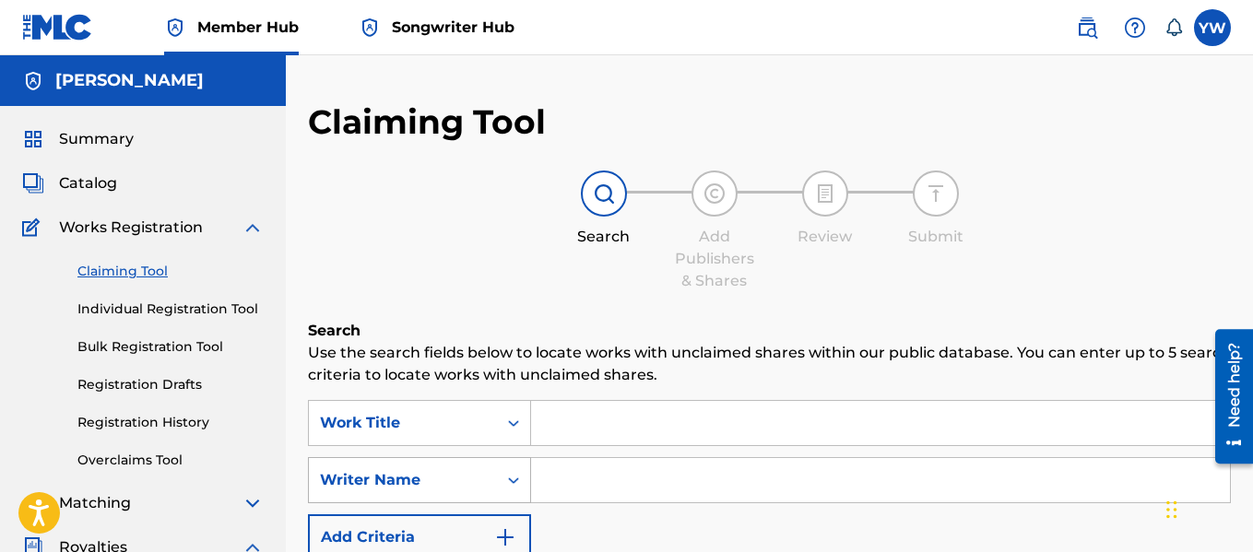
click at [507, 480] on icon "Search Form" at bounding box center [513, 480] width 18 height 18
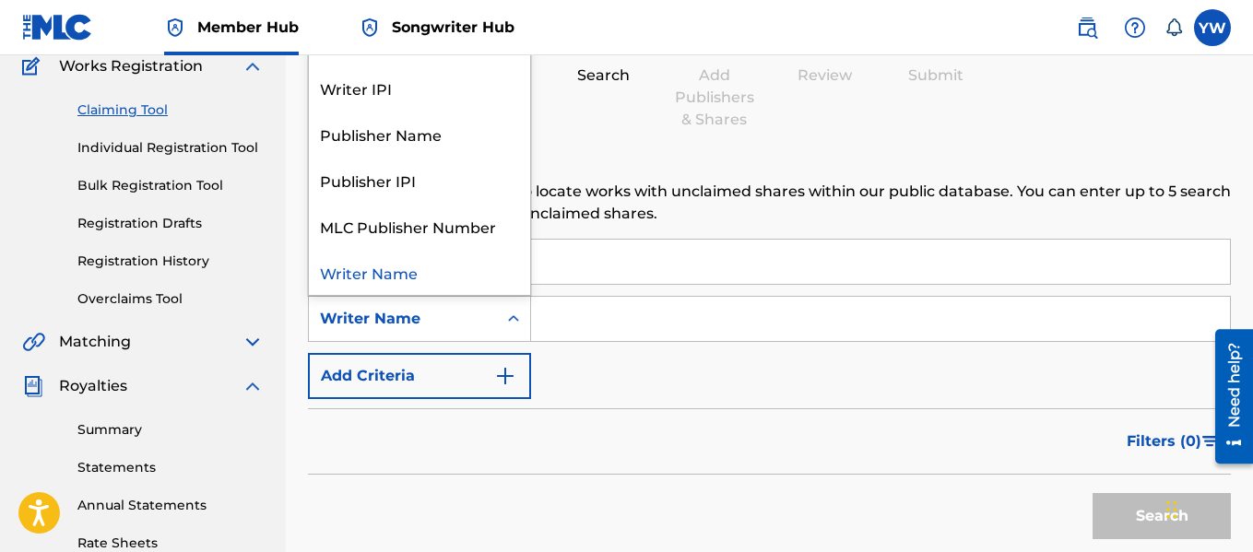
scroll to position [167, 0]
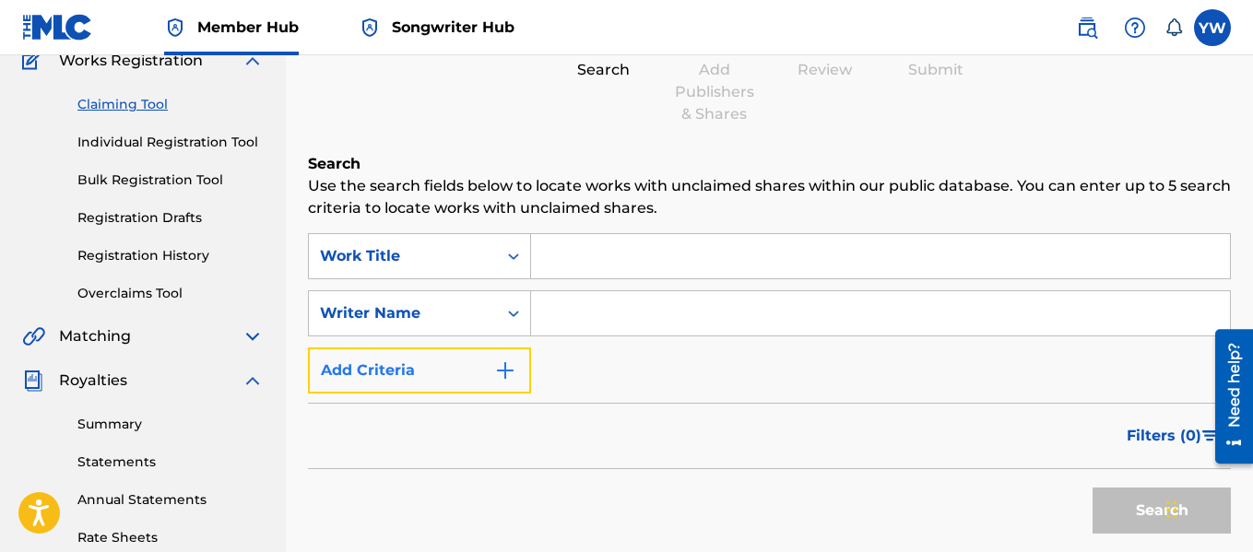
click at [503, 384] on button "Add Criteria" at bounding box center [419, 371] width 223 height 46
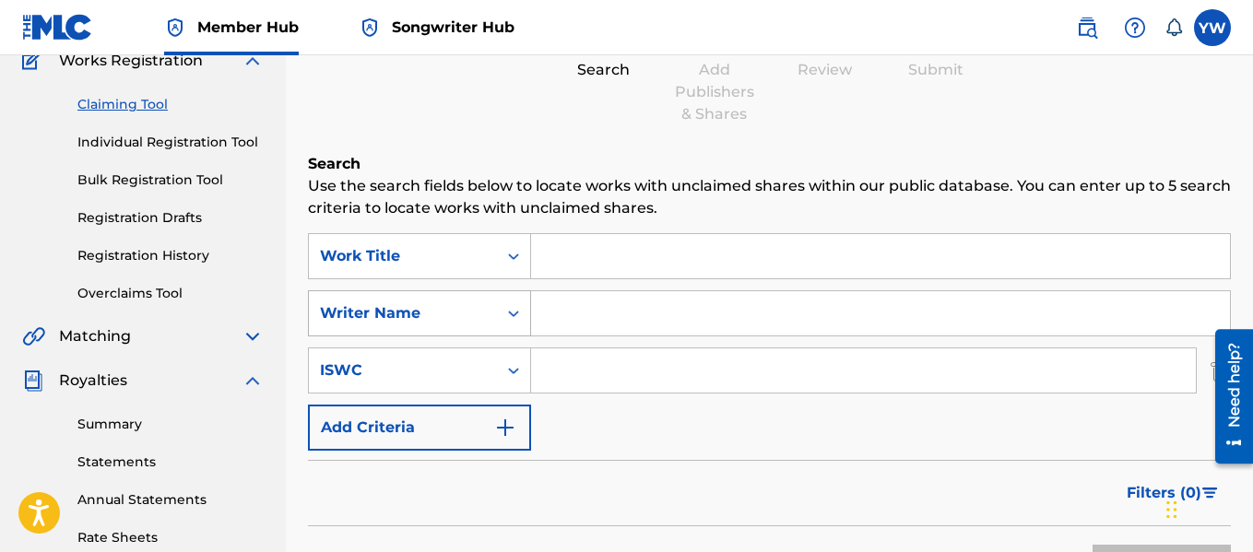
click at [505, 315] on icon "Search Form" at bounding box center [513, 313] width 18 height 18
click at [564, 332] on input "Search Form" at bounding box center [880, 313] width 699 height 44
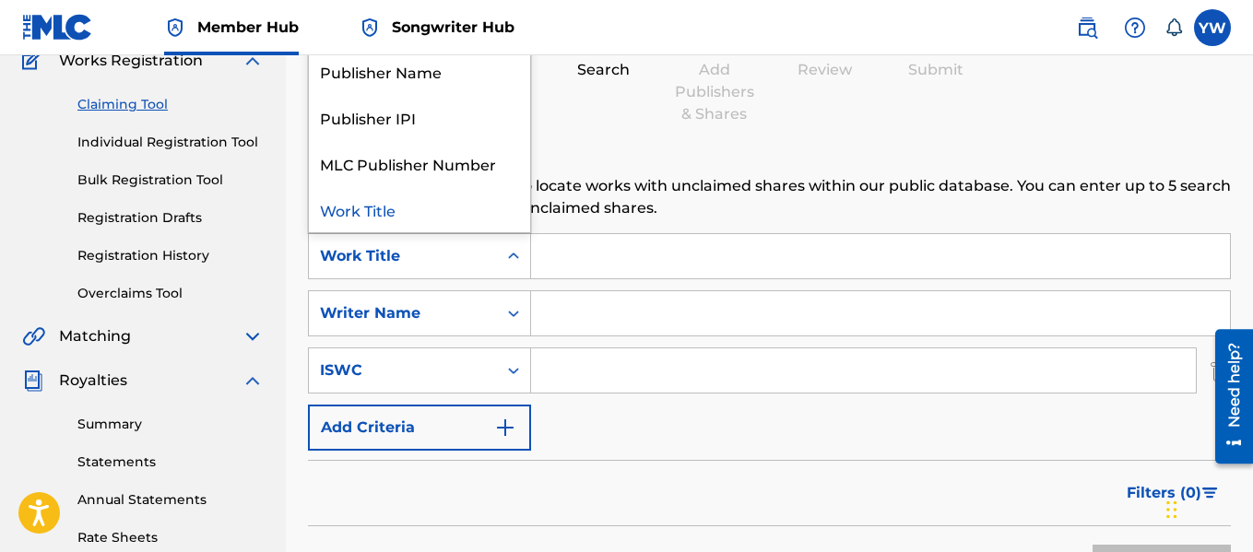
click at [479, 250] on div "Work Title" at bounding box center [403, 256] width 166 height 22
click at [124, 393] on div "Summary Statements Annual Statements Rate Sheets" at bounding box center [143, 470] width 242 height 156
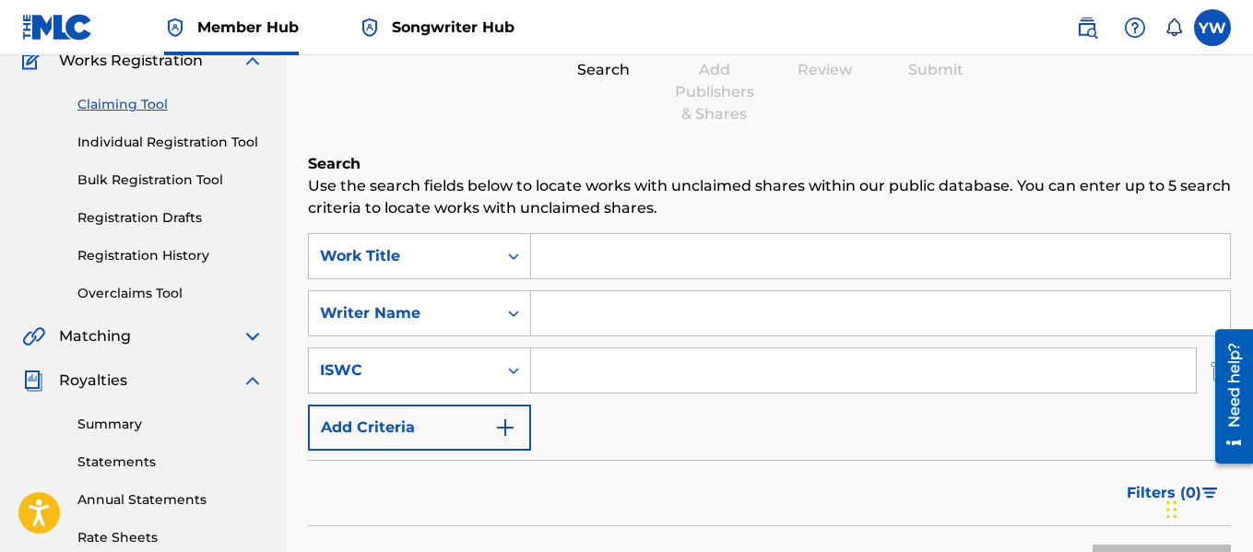
drag, startPoint x: 103, startPoint y: 384, endPoint x: 88, endPoint y: 221, distance: 163.1
click at [88, 221] on link "Registration Drafts" at bounding box center [170, 217] width 186 height 19
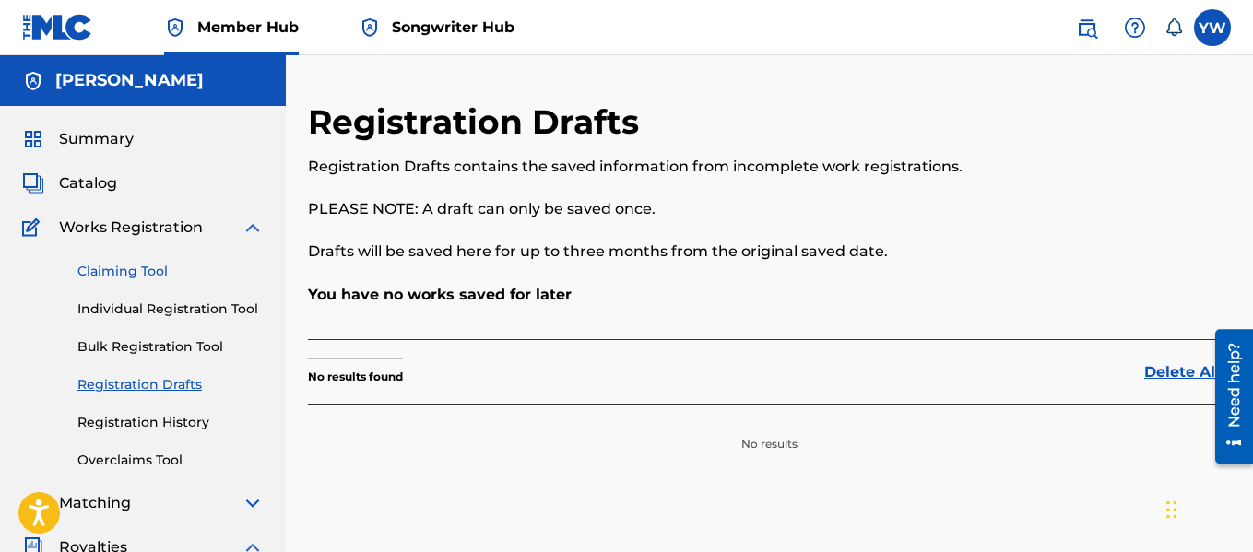
click at [135, 266] on link "Claiming Tool" at bounding box center [170, 271] width 186 height 19
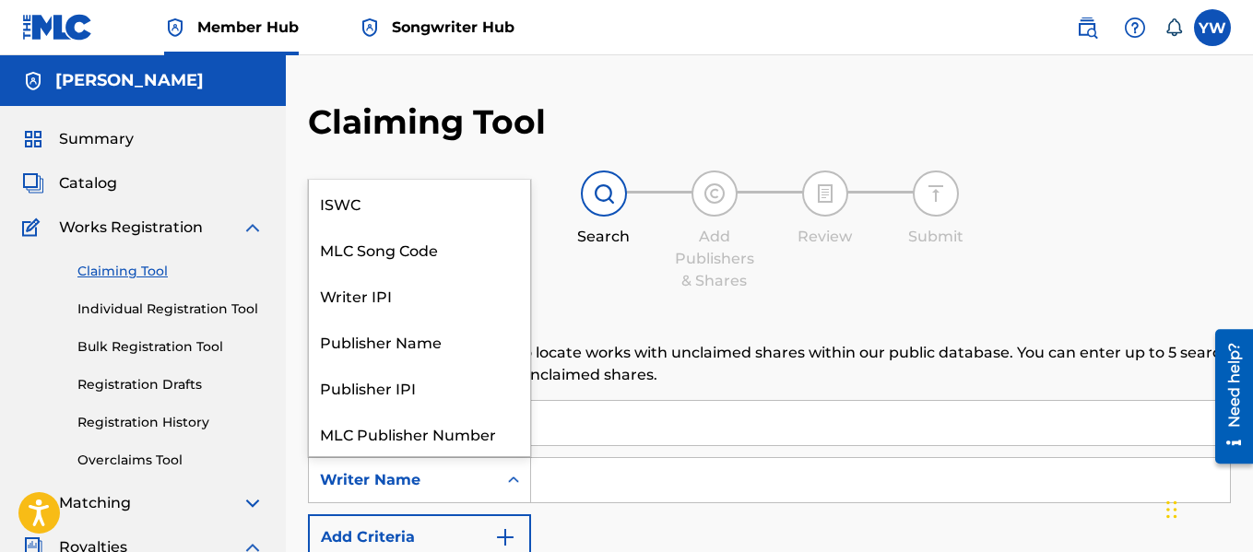
click at [517, 478] on icon "Search Form" at bounding box center [513, 480] width 18 height 18
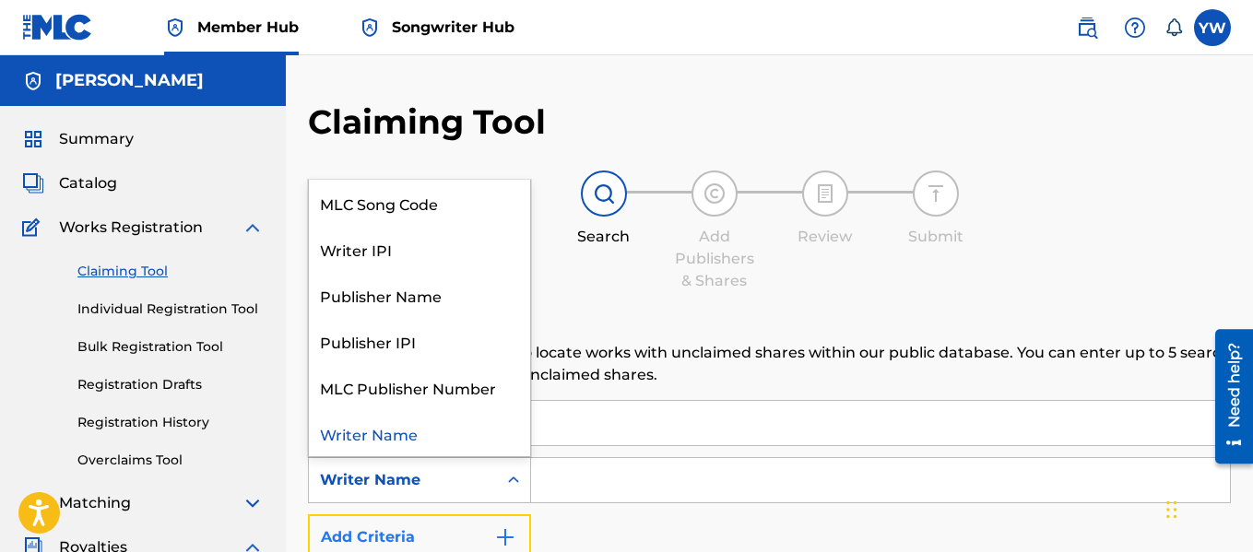
click at [509, 534] on img "Search Form" at bounding box center [505, 538] width 22 height 22
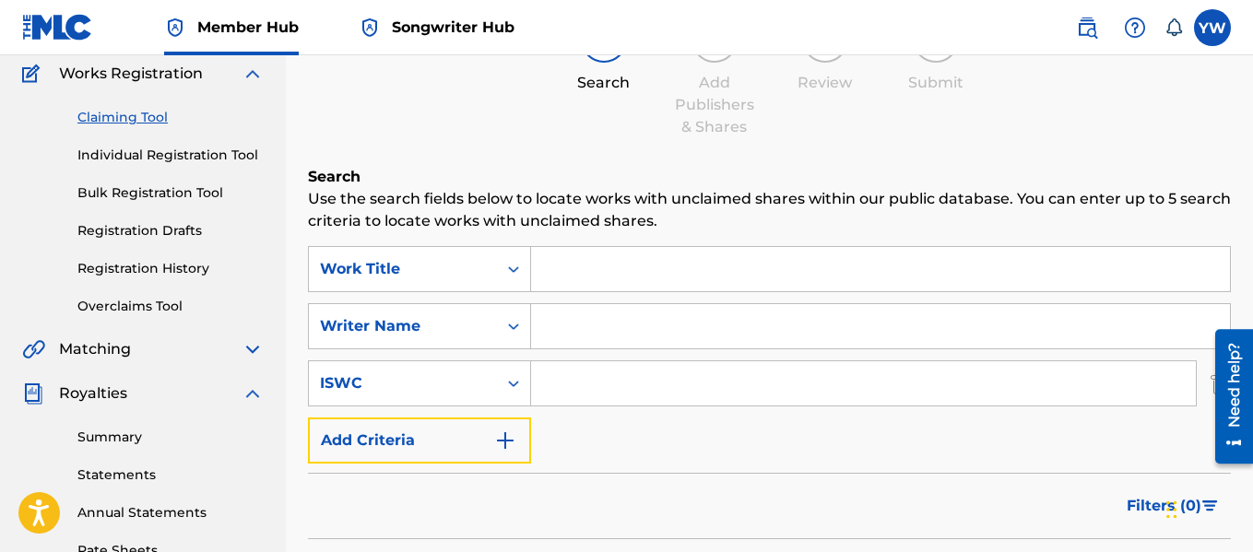
scroll to position [175, 0]
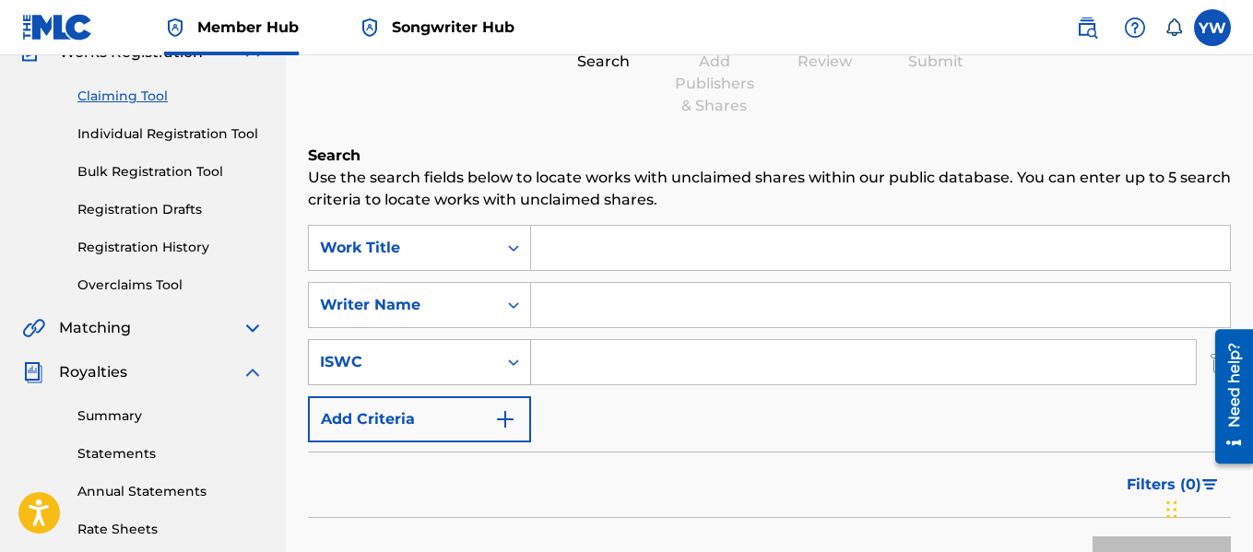
click at [516, 359] on icon "Search Form" at bounding box center [513, 362] width 18 height 18
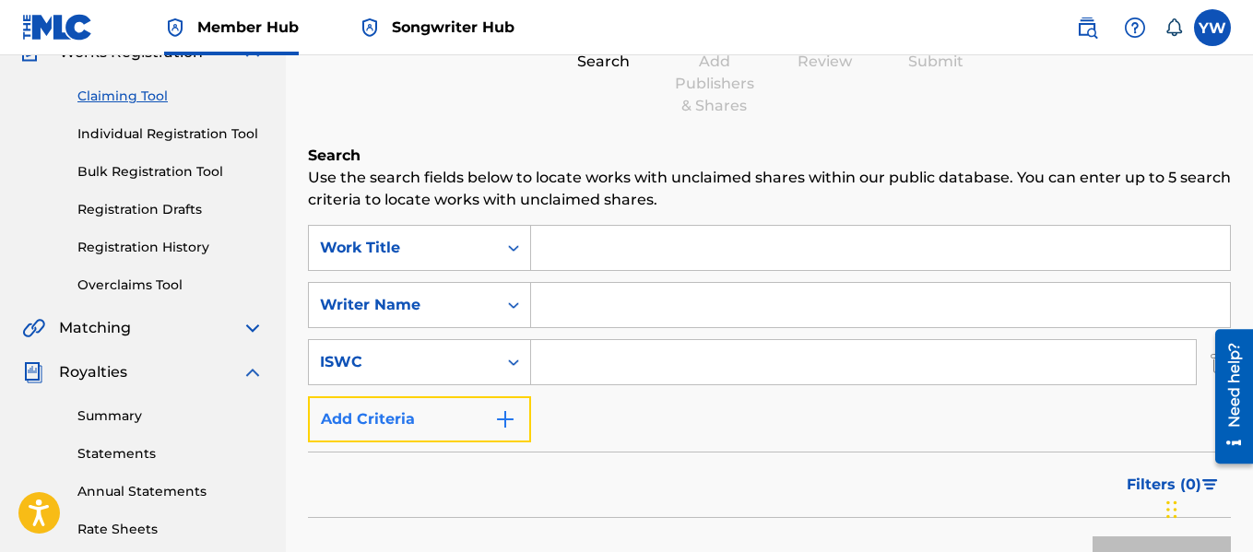
click at [506, 408] on button "Add Criteria" at bounding box center [419, 420] width 223 height 46
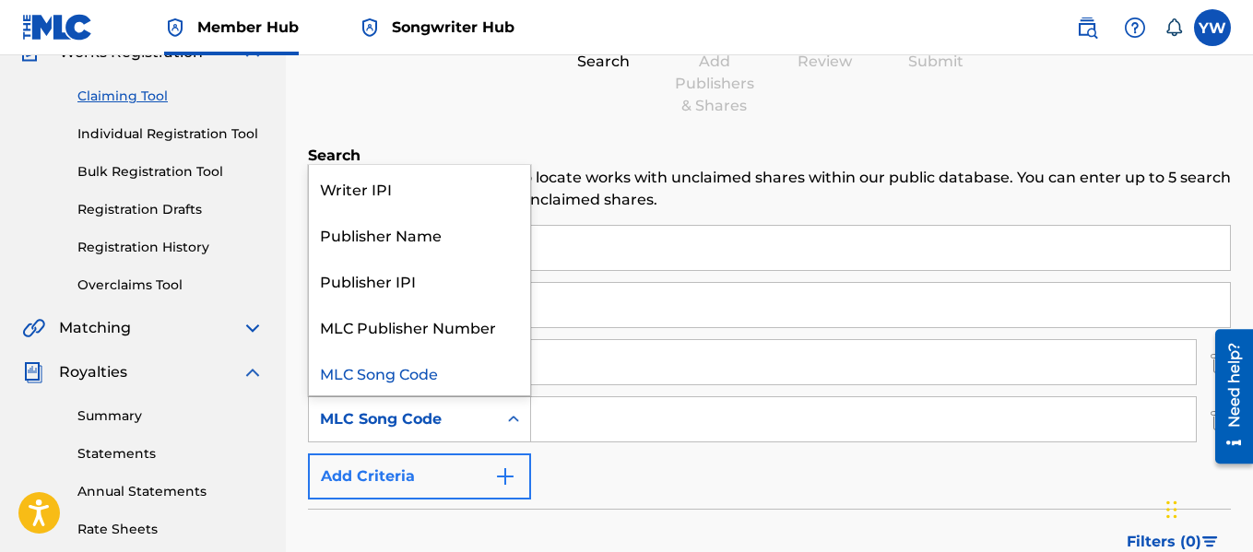
drag, startPoint x: 506, startPoint y: 408, endPoint x: 491, endPoint y: 458, distance: 52.8
click at [491, 458] on div "SearchWithCriteria5b3b7070-1fb4-4731-a702-4854dae89a0e Work Title SearchWithCri…" at bounding box center [769, 362] width 923 height 275
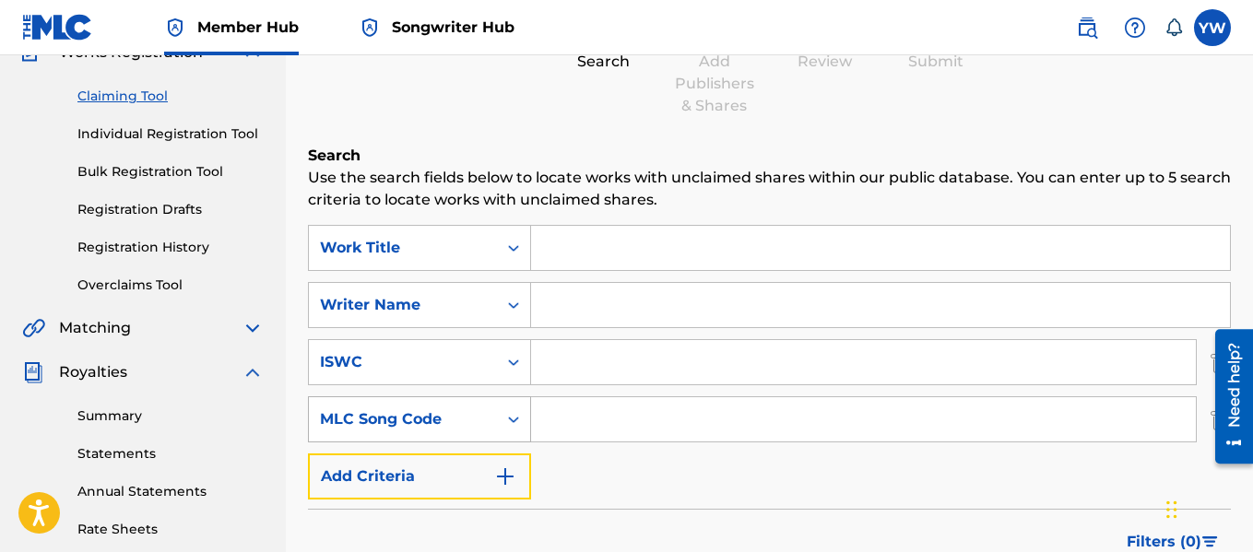
drag, startPoint x: 491, startPoint y: 458, endPoint x: 496, endPoint y: 429, distance: 29.9
click at [496, 429] on div "SearchWithCriteria5b3b7070-1fb4-4731-a702-4854dae89a0e Work Title SearchWithCri…" at bounding box center [769, 362] width 923 height 275
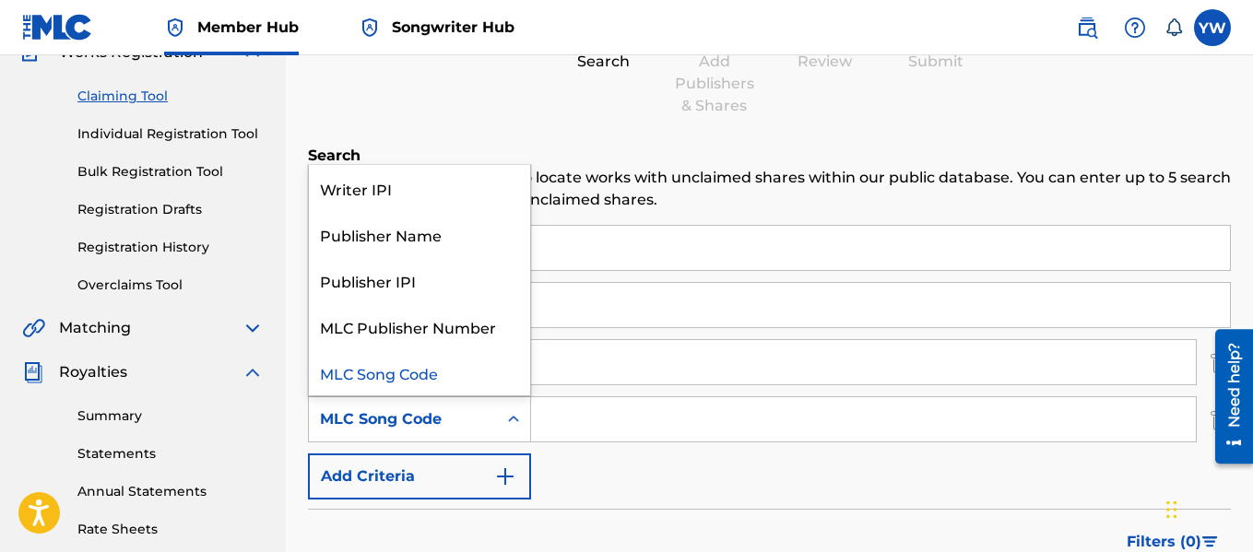
click at [496, 429] on div "MLC Song Code" at bounding box center [403, 419] width 188 height 35
click at [147, 305] on div "Summary Catalog Works Registration Claiming Tool Individual Registration Tool B…" at bounding box center [143, 365] width 286 height 869
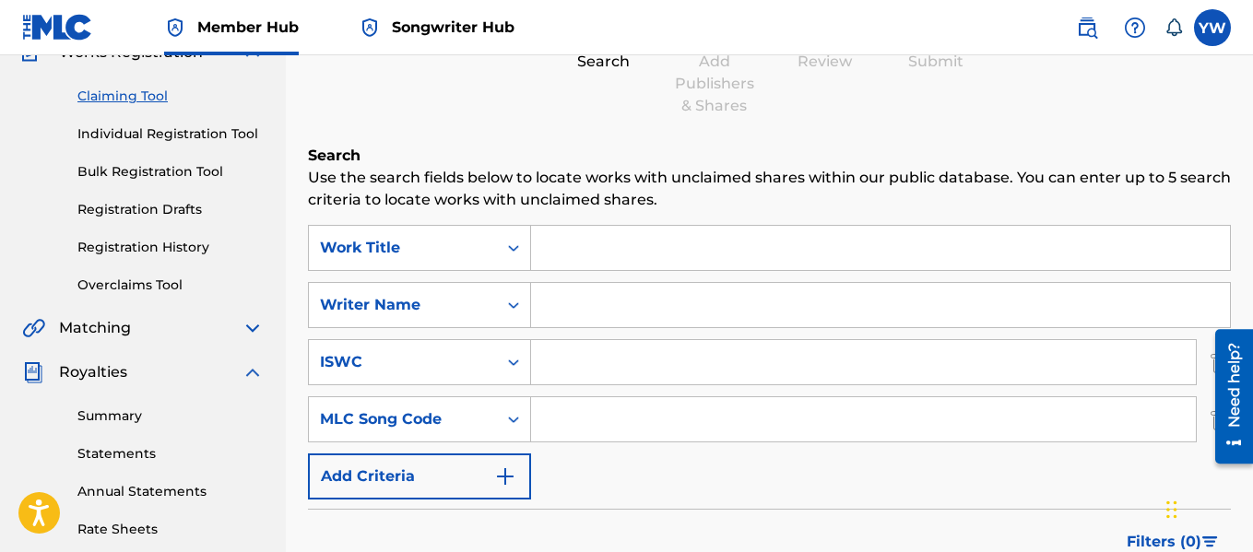
click at [278, 156] on div "Summary Catalog Works Registration Claiming Tool Individual Registration Tool B…" at bounding box center [143, 365] width 286 height 869
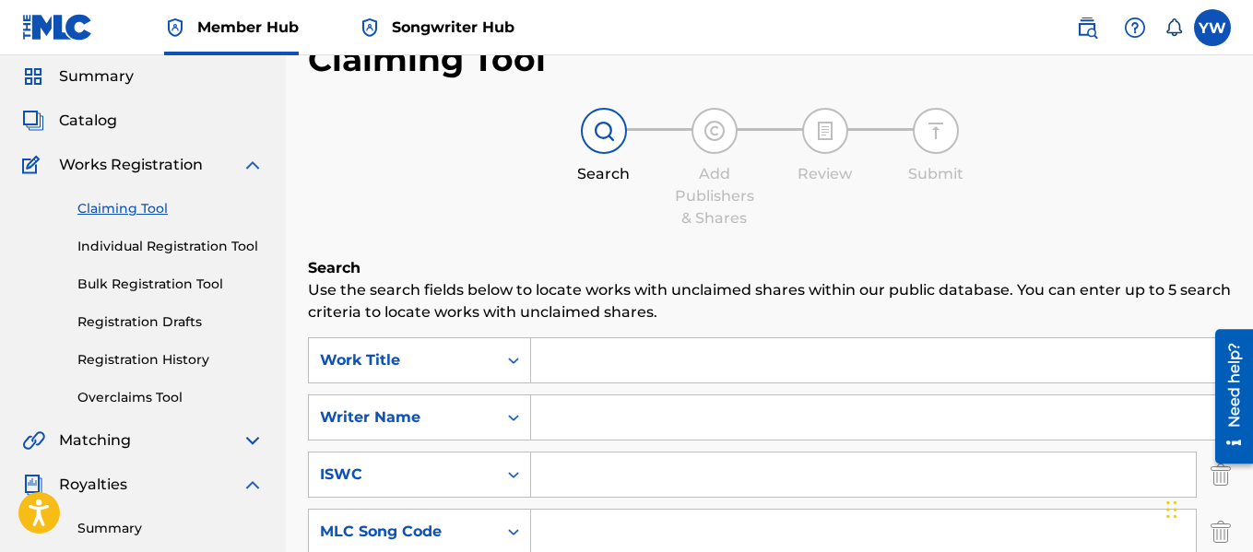
scroll to position [0, 0]
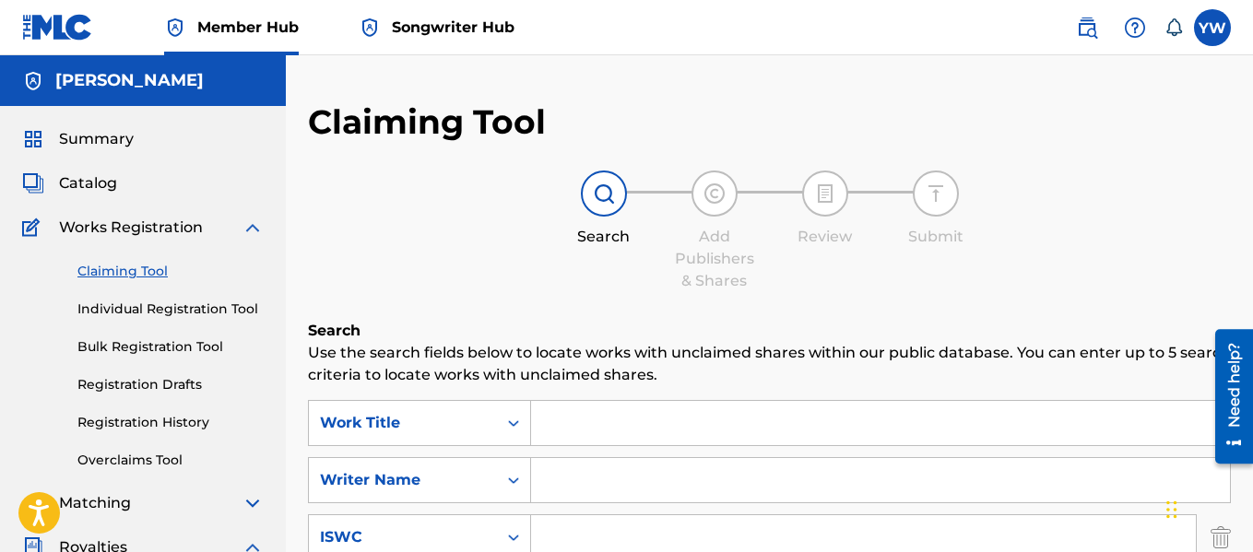
click at [1174, 25] on icon at bounding box center [1174, 27] width 18 height 18
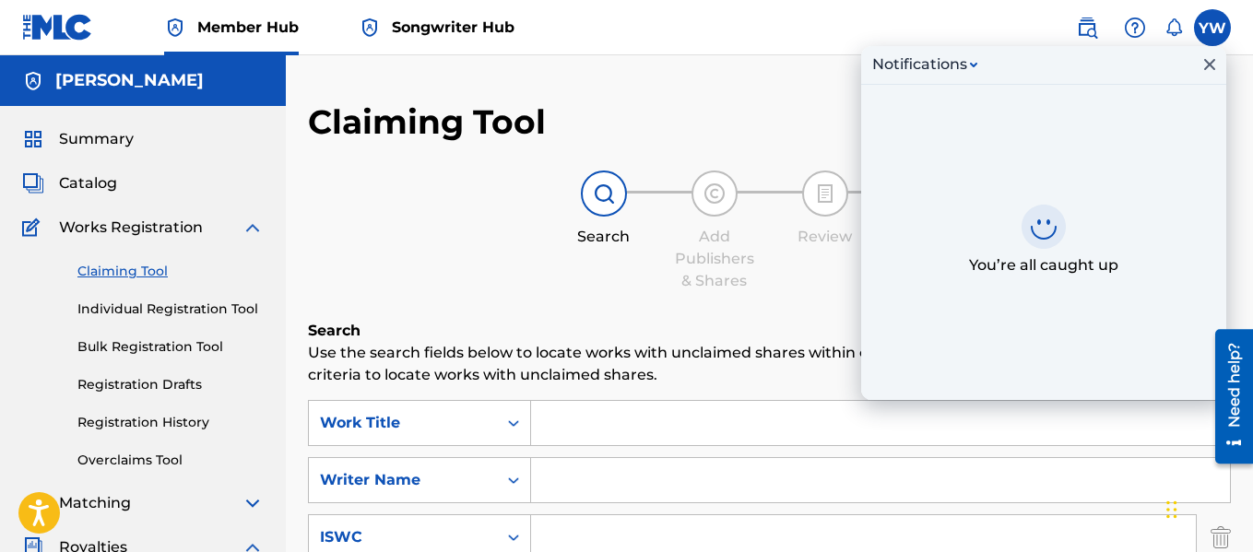
click at [243, 23] on span "Member Hub" at bounding box center [247, 27] width 101 height 21
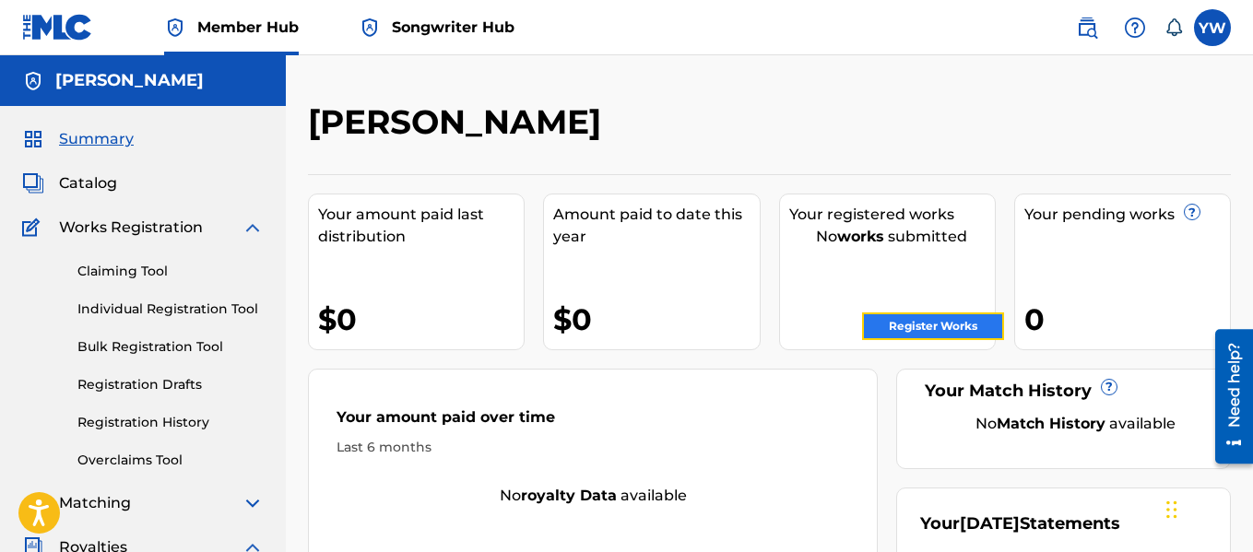
click at [919, 324] on link "Register Works" at bounding box center [933, 327] width 142 height 28
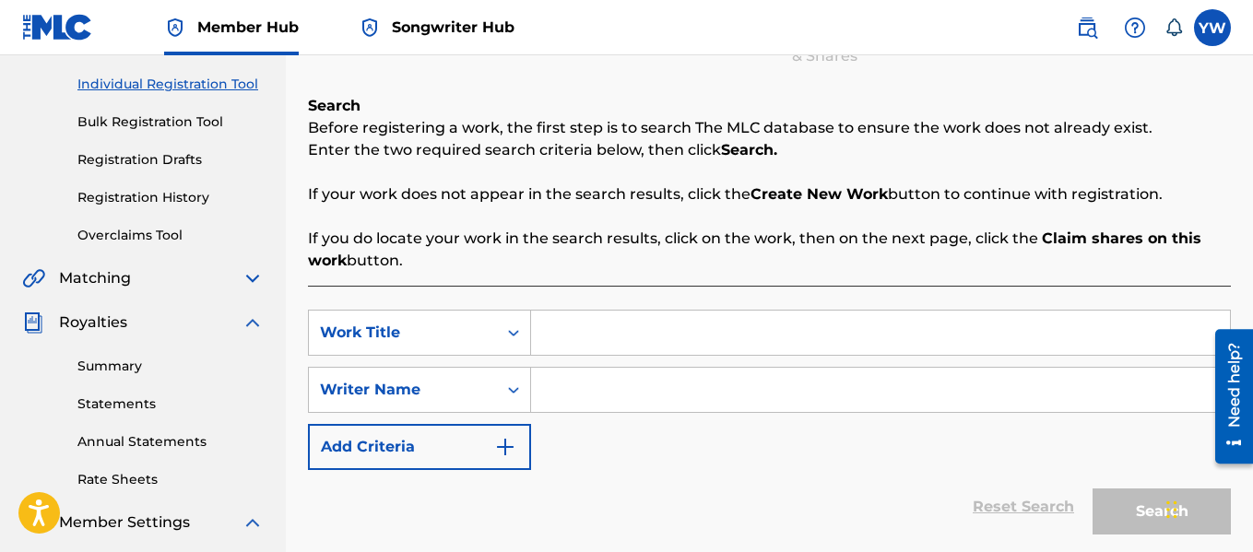
scroll to position [314, 0]
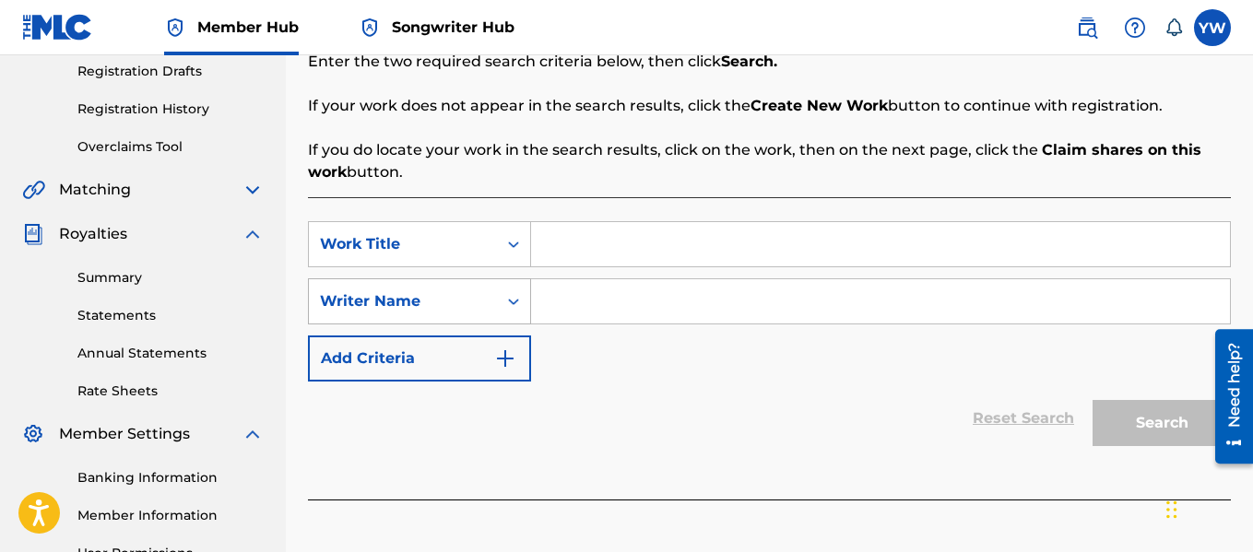
click at [493, 303] on div "Writer Name" at bounding box center [403, 301] width 188 height 35
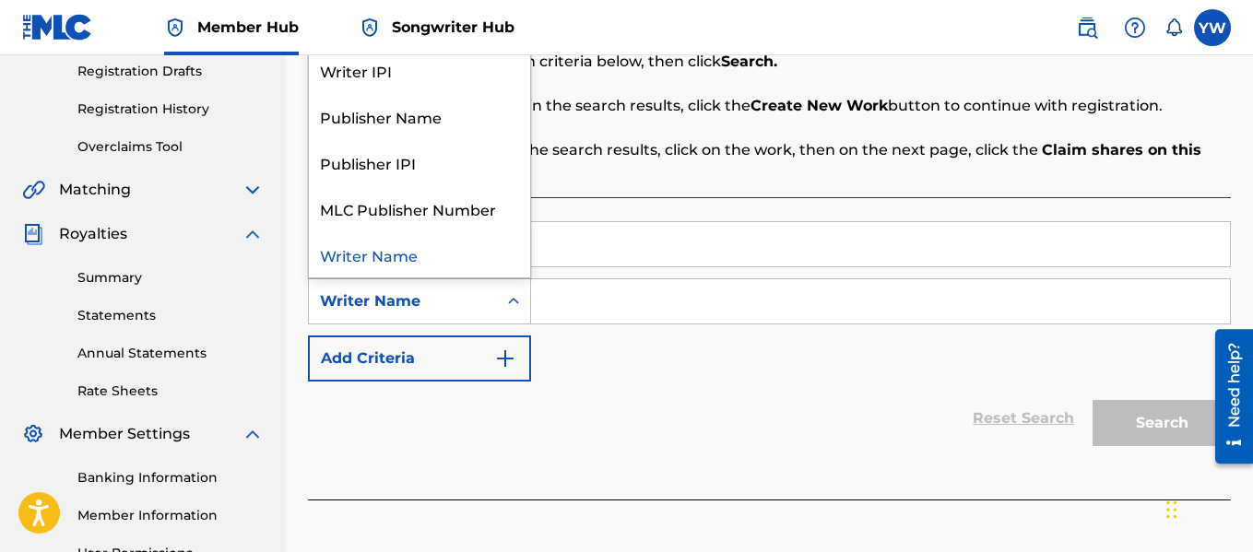
click at [628, 333] on div "SearchWithCriteria29e8a4df-72b1-4227-be59-2c872e3f9d83 Work Title SearchWithCri…" at bounding box center [769, 301] width 923 height 160
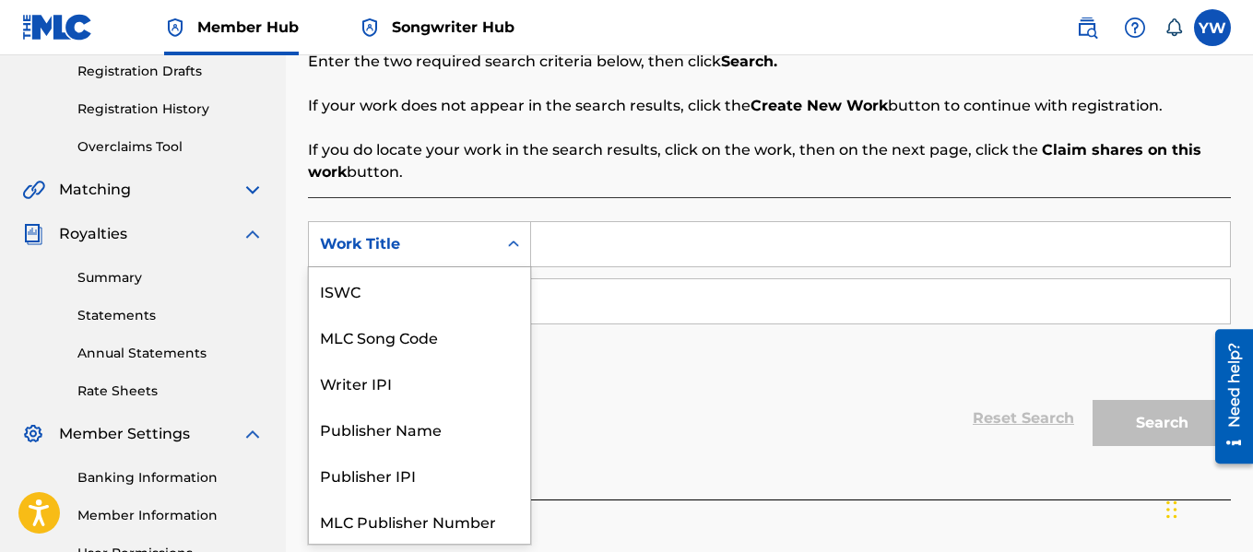
click at [508, 241] on icon "Search Form" at bounding box center [513, 244] width 18 height 18
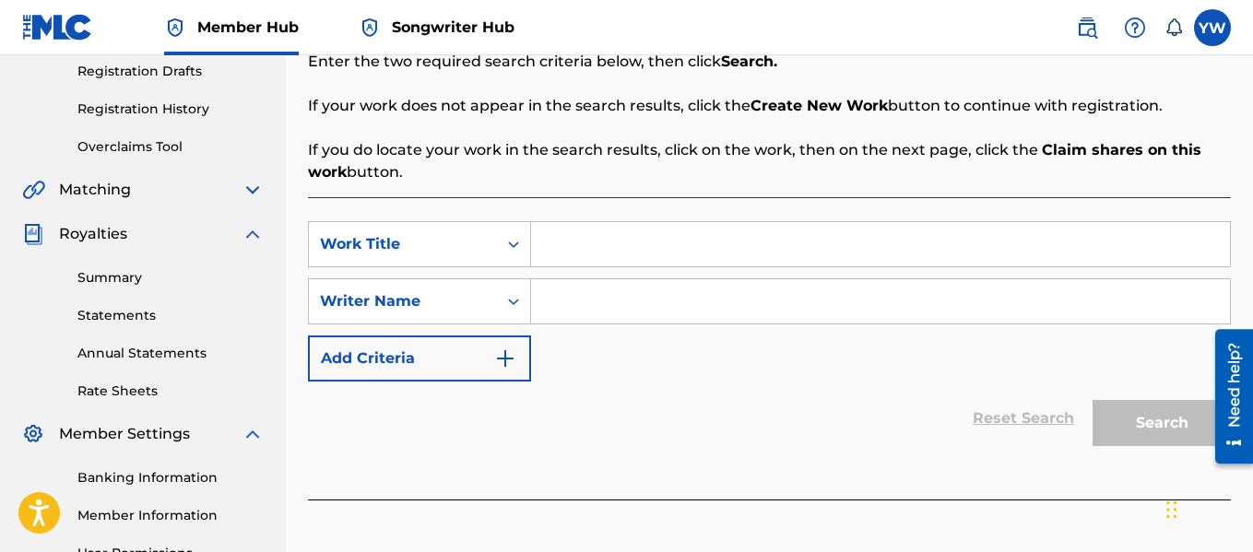
click at [612, 425] on div "Reset Search Search" at bounding box center [769, 419] width 923 height 74
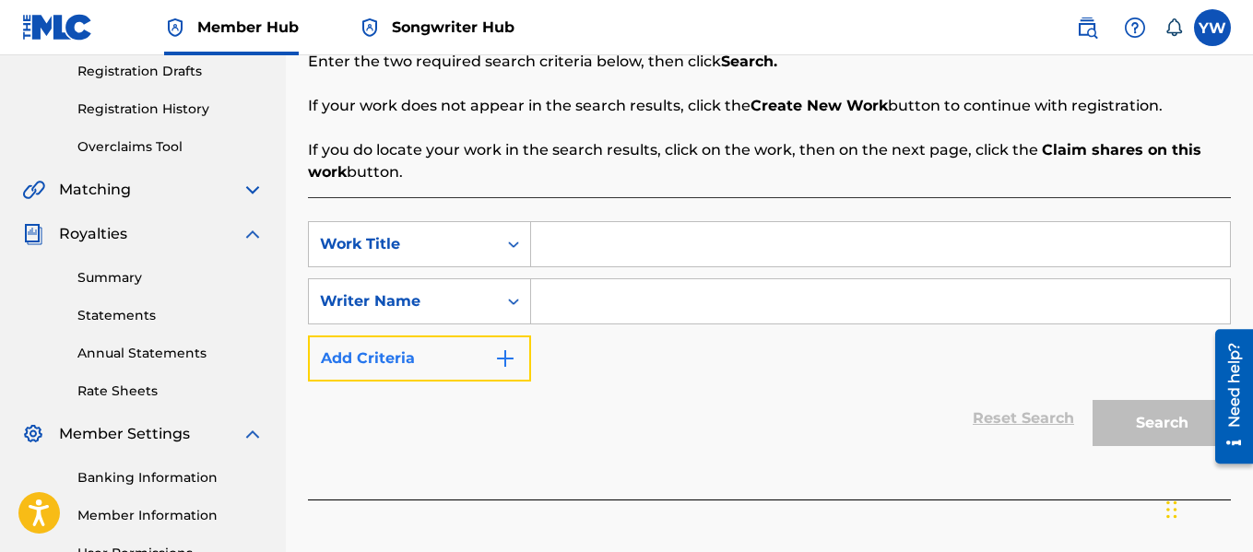
click at [423, 357] on button "Add Criteria" at bounding box center [419, 359] width 223 height 46
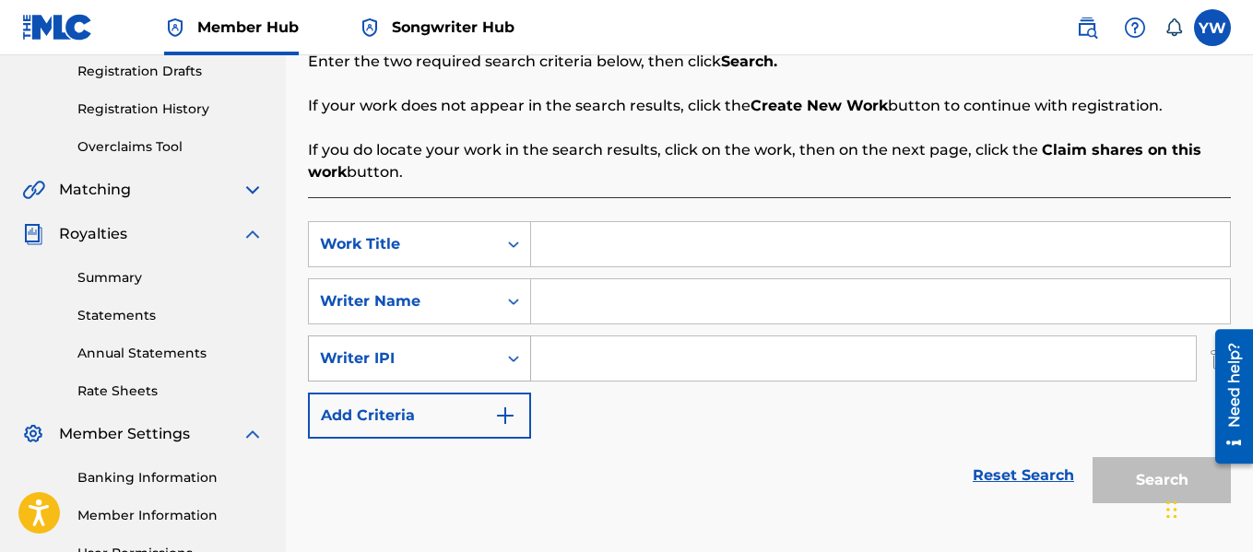
click at [499, 365] on div "Search Form" at bounding box center [513, 358] width 33 height 33
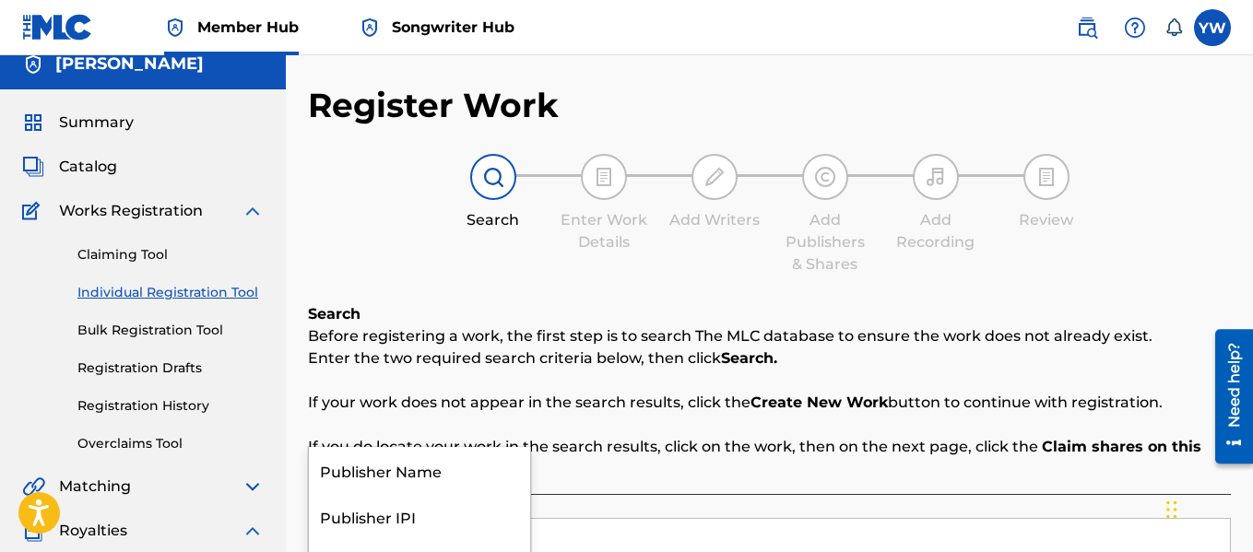
scroll to position [14, 0]
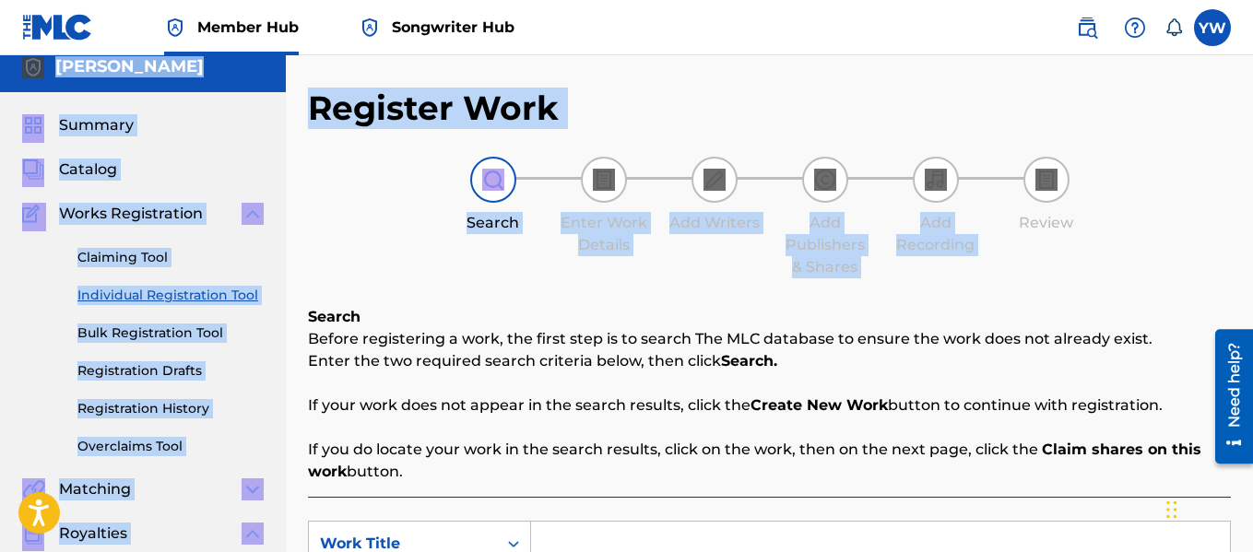
drag, startPoint x: 1246, startPoint y: 101, endPoint x: 1244, endPoint y: 15, distance: 85.8
click at [1244, 15] on div "Member Hub Songwriter Hub YW YW [PERSON_NAME] [EMAIL_ADDRESS][DOMAIN_NAME] Noti…" at bounding box center [626, 517] width 1253 height 1063
click at [809, 131] on div "Register Work Search Enter Work Details Add Writers Add Publishers & Shares Add…" at bounding box center [769, 482] width 923 height 788
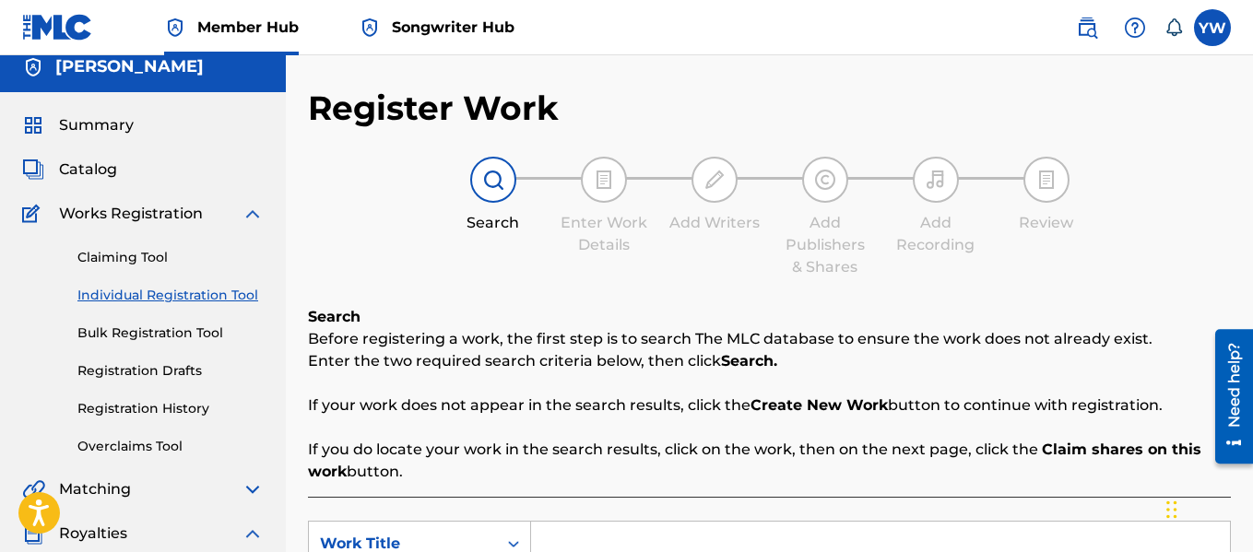
click at [425, 29] on span "Songwriter Hub" at bounding box center [453, 27] width 123 height 21
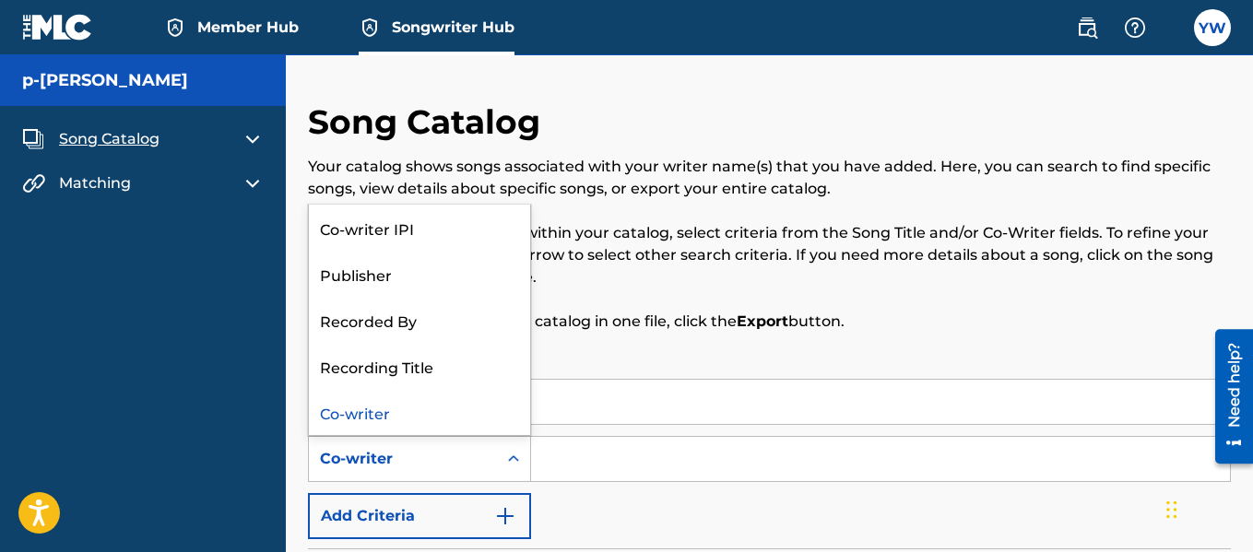
click at [512, 466] on icon "Search Form" at bounding box center [513, 459] width 18 height 18
click at [611, 497] on div "SearchWithCriteria13823e3b-99ea-47eb-b488-0982e27a7e3b Song Title SearchWithCri…" at bounding box center [769, 459] width 923 height 160
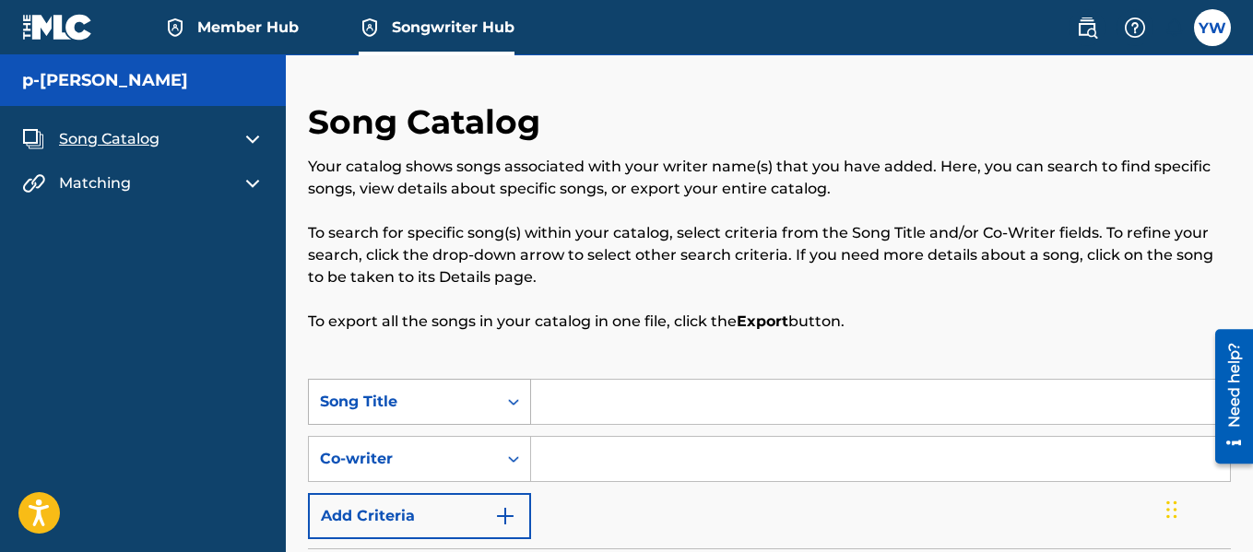
click at [514, 409] on icon "Search Form" at bounding box center [513, 402] width 18 height 18
